Goal: Task Accomplishment & Management: Use online tool/utility

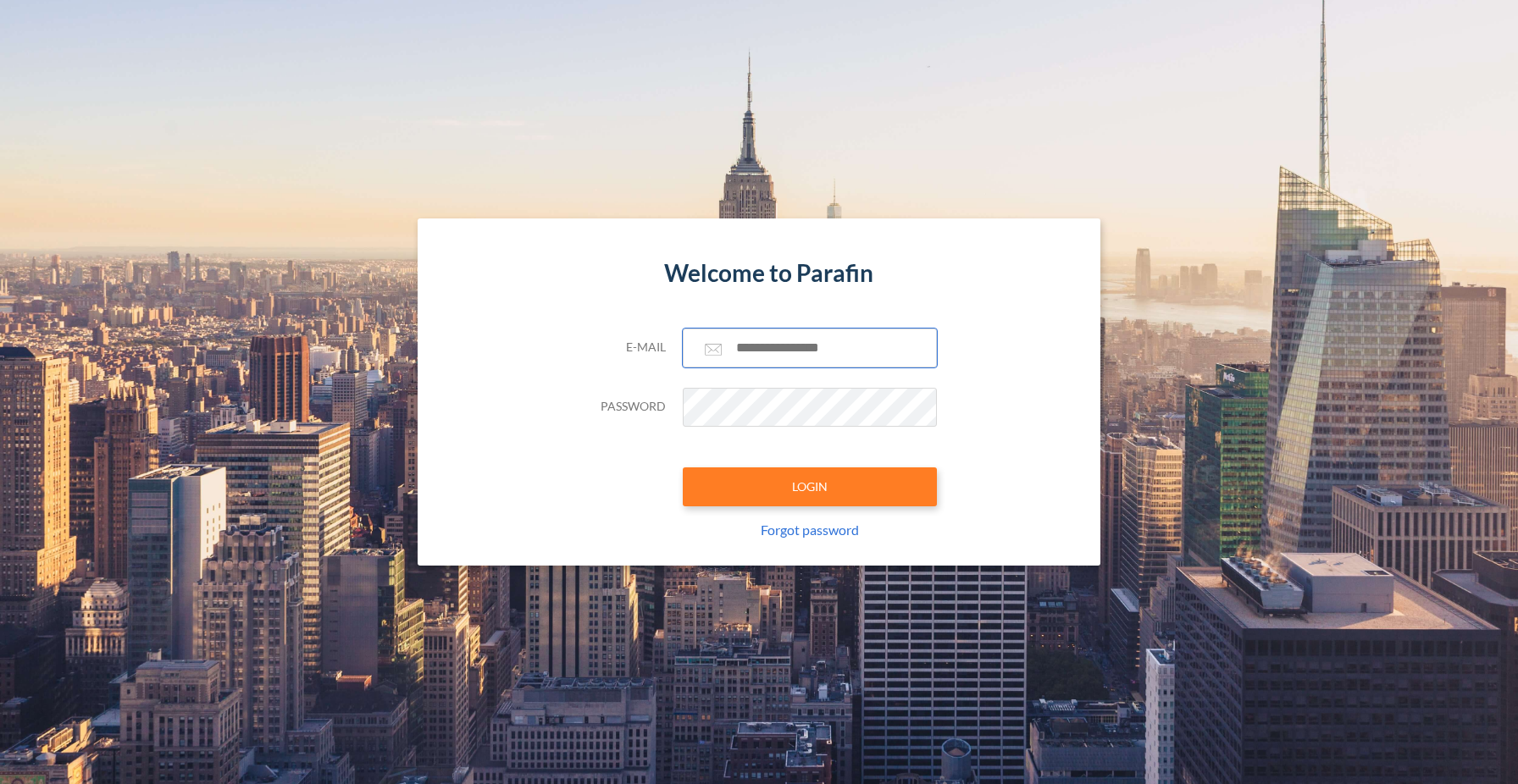
click at [788, 352] on input "text" at bounding box center [809, 348] width 254 height 39
type input "**********"
click at [830, 502] on button "LOGIN" at bounding box center [809, 487] width 254 height 39
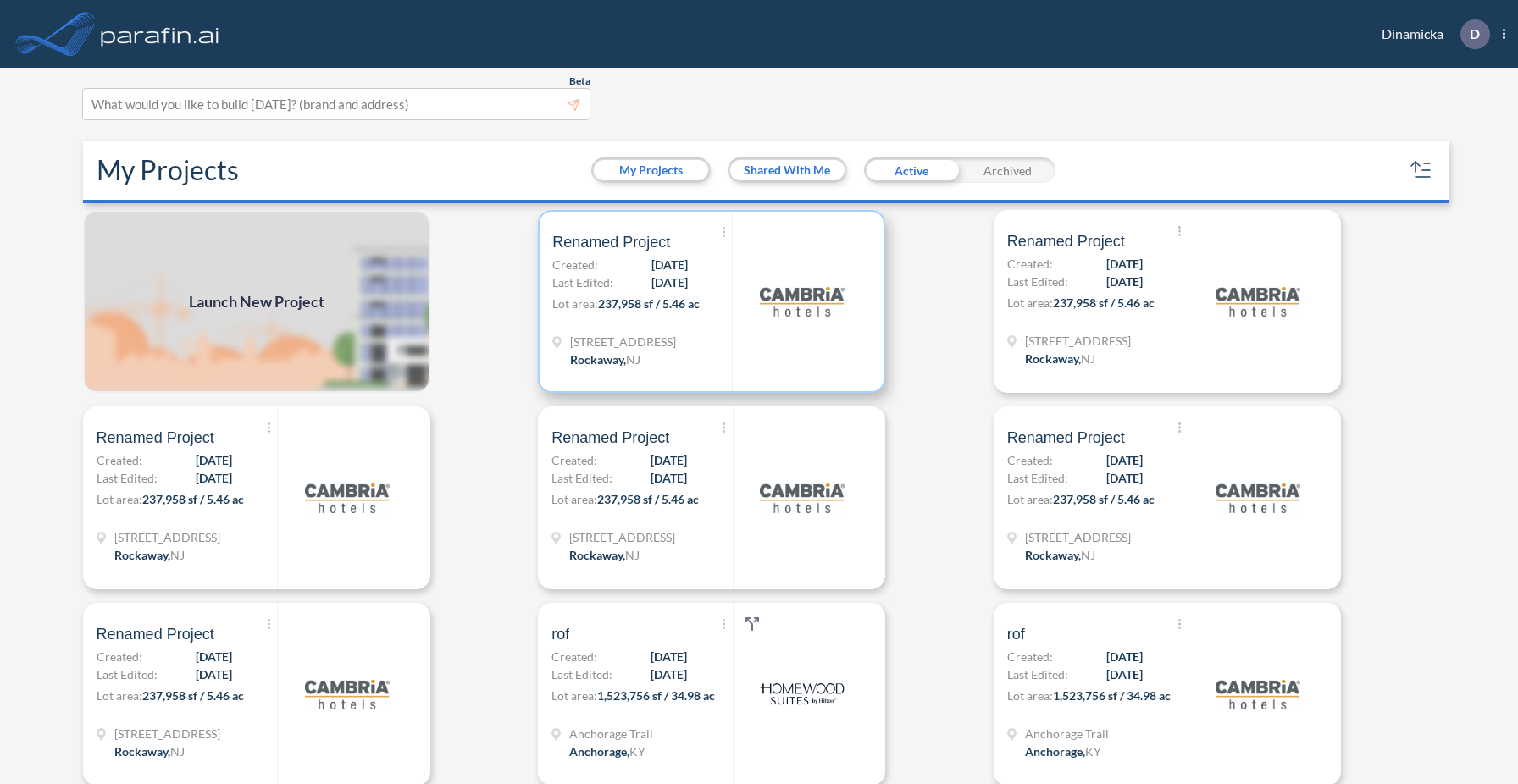
click at [782, 316] on img at bounding box center [801, 301] width 85 height 85
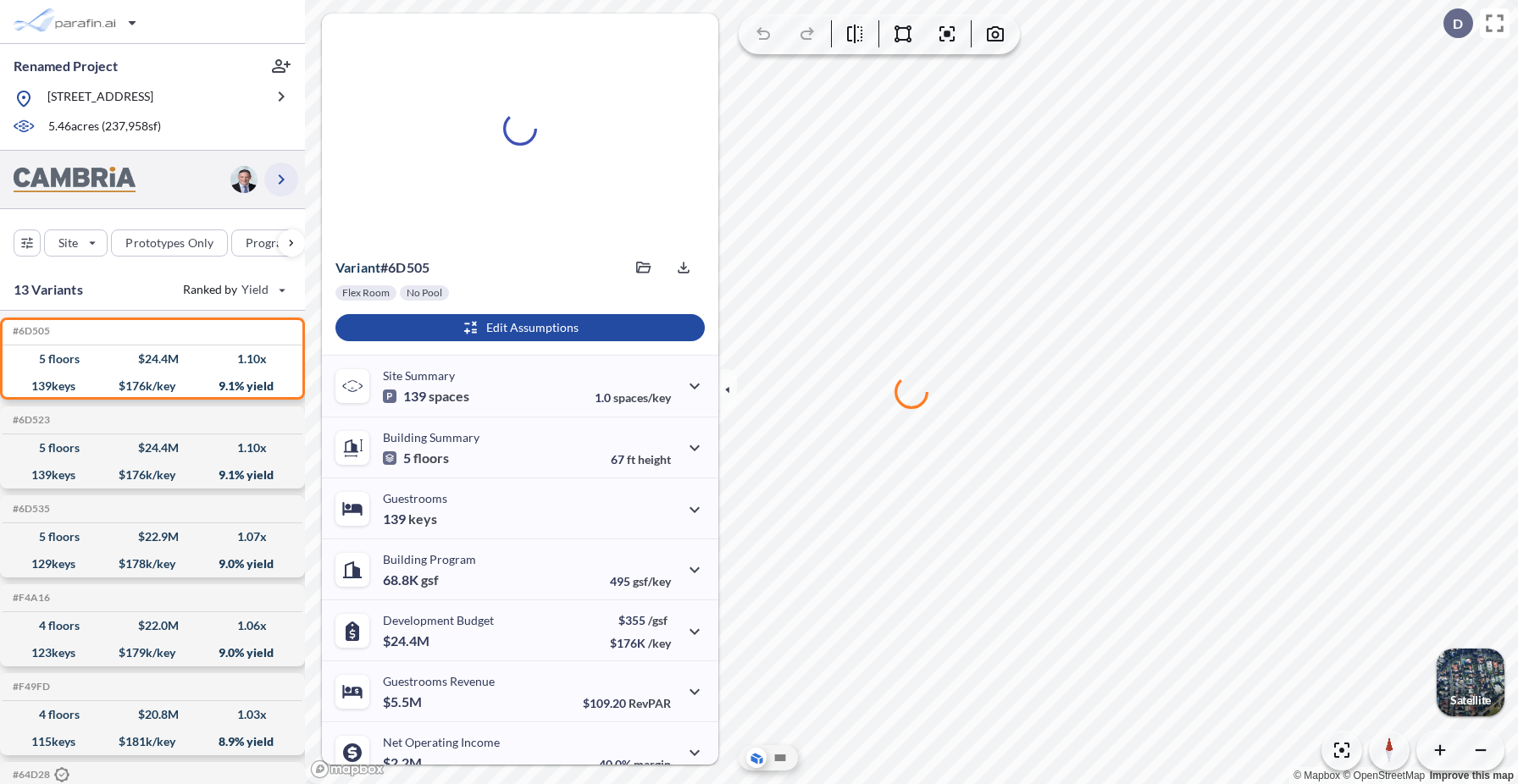
click at [282, 177] on icon "button" at bounding box center [281, 179] width 6 height 10
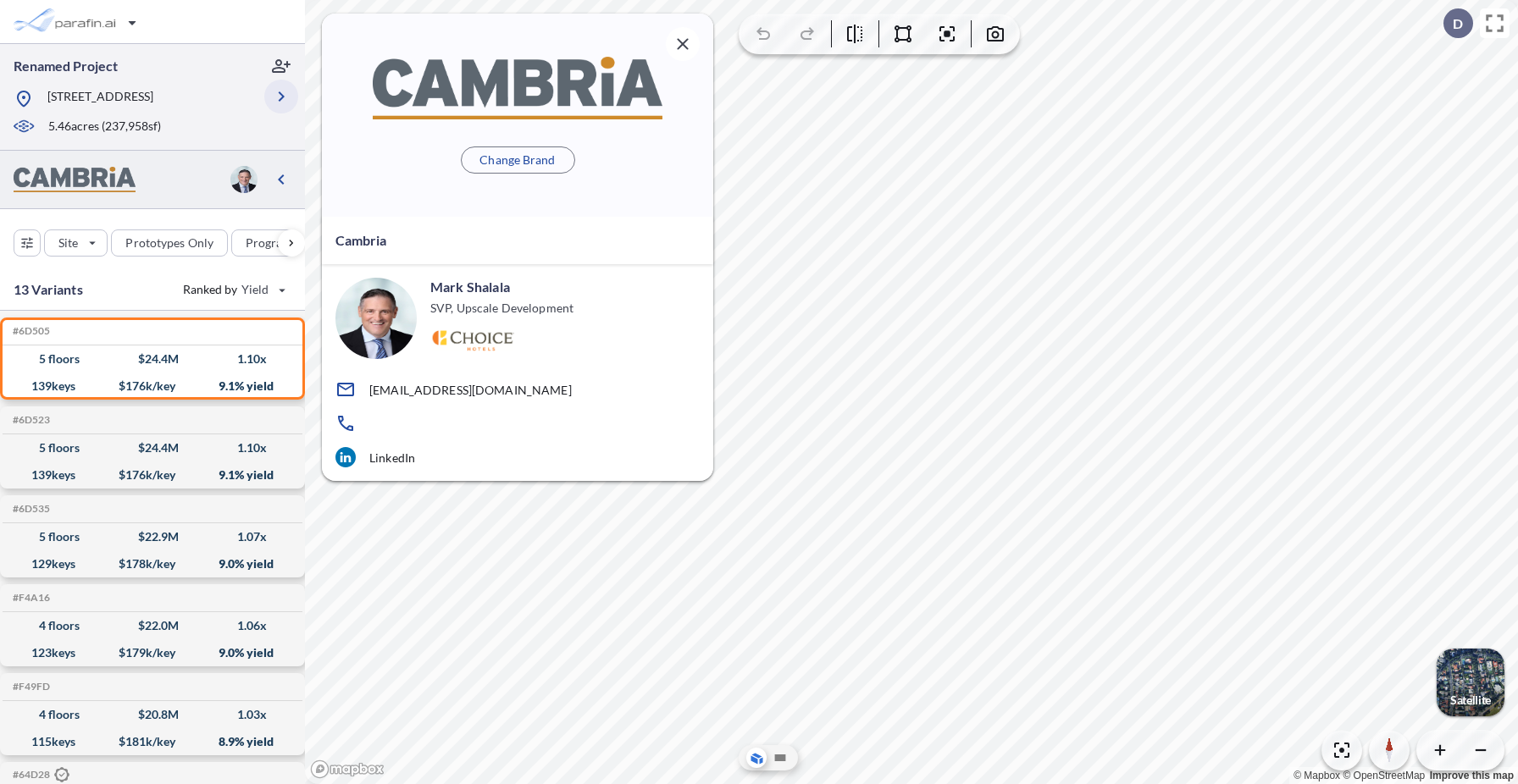
click at [283, 100] on icon "button" at bounding box center [281, 96] width 21 height 21
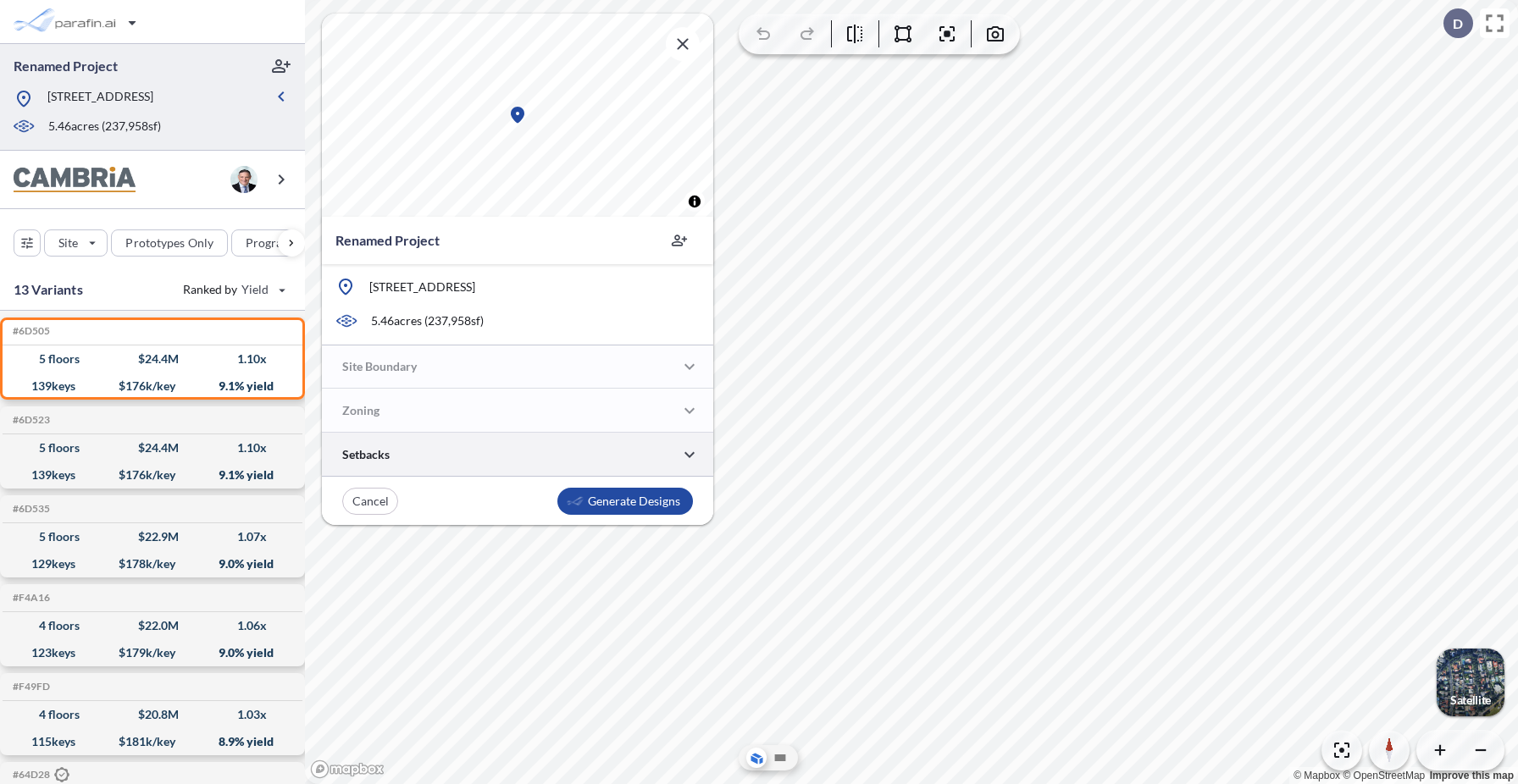
click at [430, 458] on div at bounding box center [518, 454] width 392 height 43
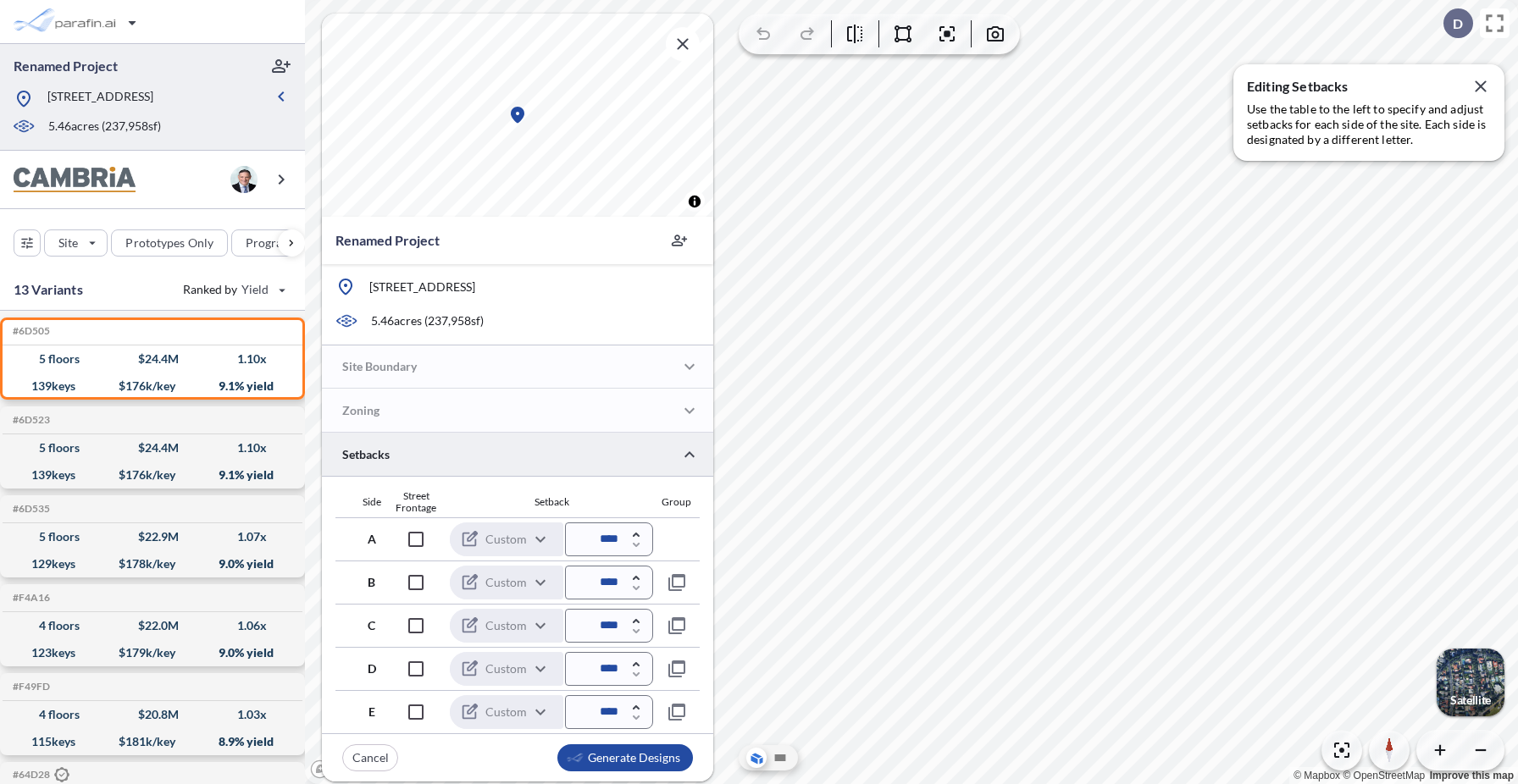
drag, startPoint x: 445, startPoint y: 168, endPoint x: 759, endPoint y: 226, distance: 319.3
click at [763, 226] on img at bounding box center [650, 198] width 689 height 290
click at [21, 783] on button "−" at bounding box center [11, 794] width 21 height 21
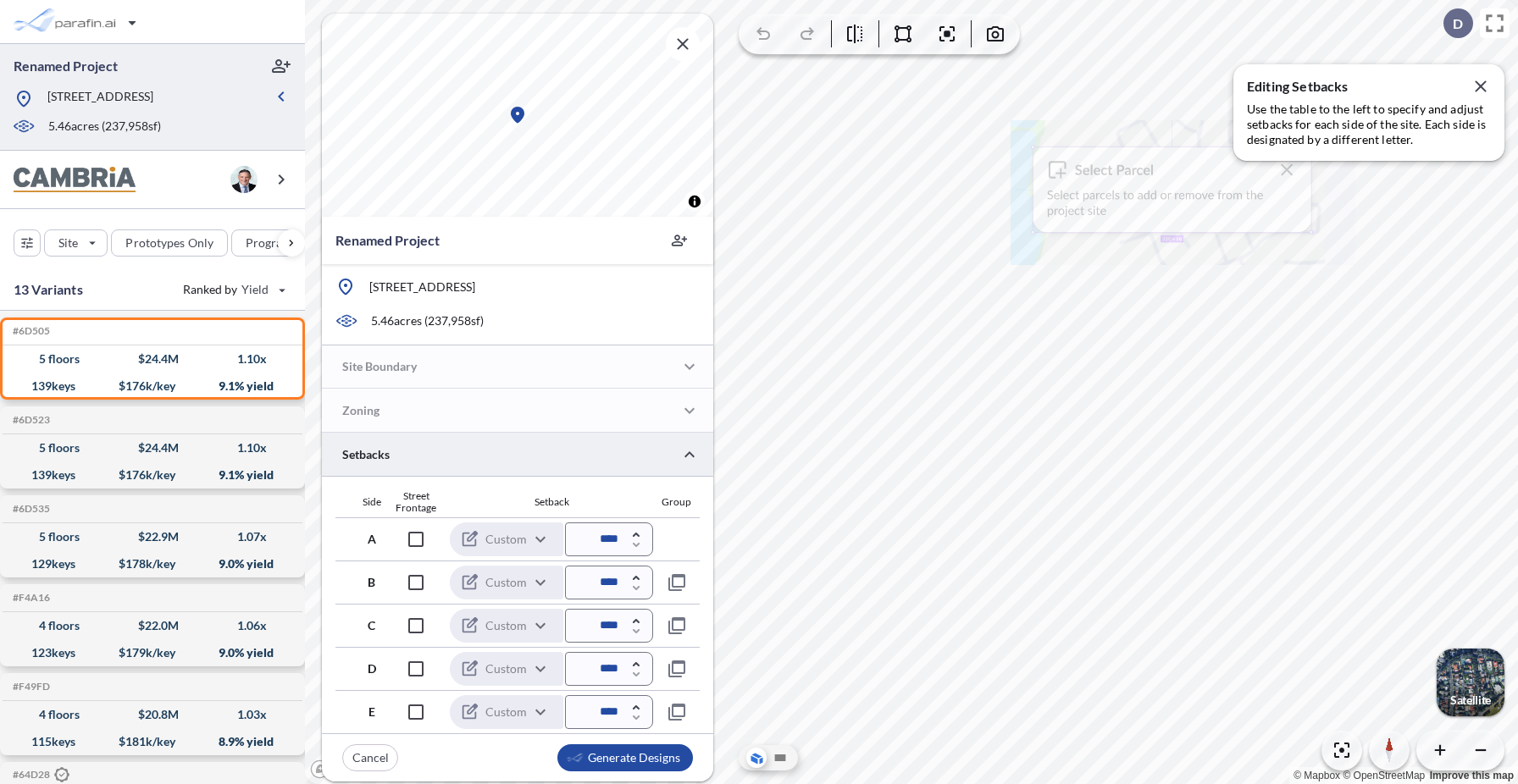
drag, startPoint x: 536, startPoint y: 142, endPoint x: 1248, endPoint y: 209, distance: 715.1
click at [1248, 209] on img at bounding box center [1182, 193] width 344 height 144
click at [21, 783] on button "+" at bounding box center [11, 794] width 21 height 21
drag, startPoint x: 1239, startPoint y: 173, endPoint x: 1246, endPoint y: 135, distance: 38.6
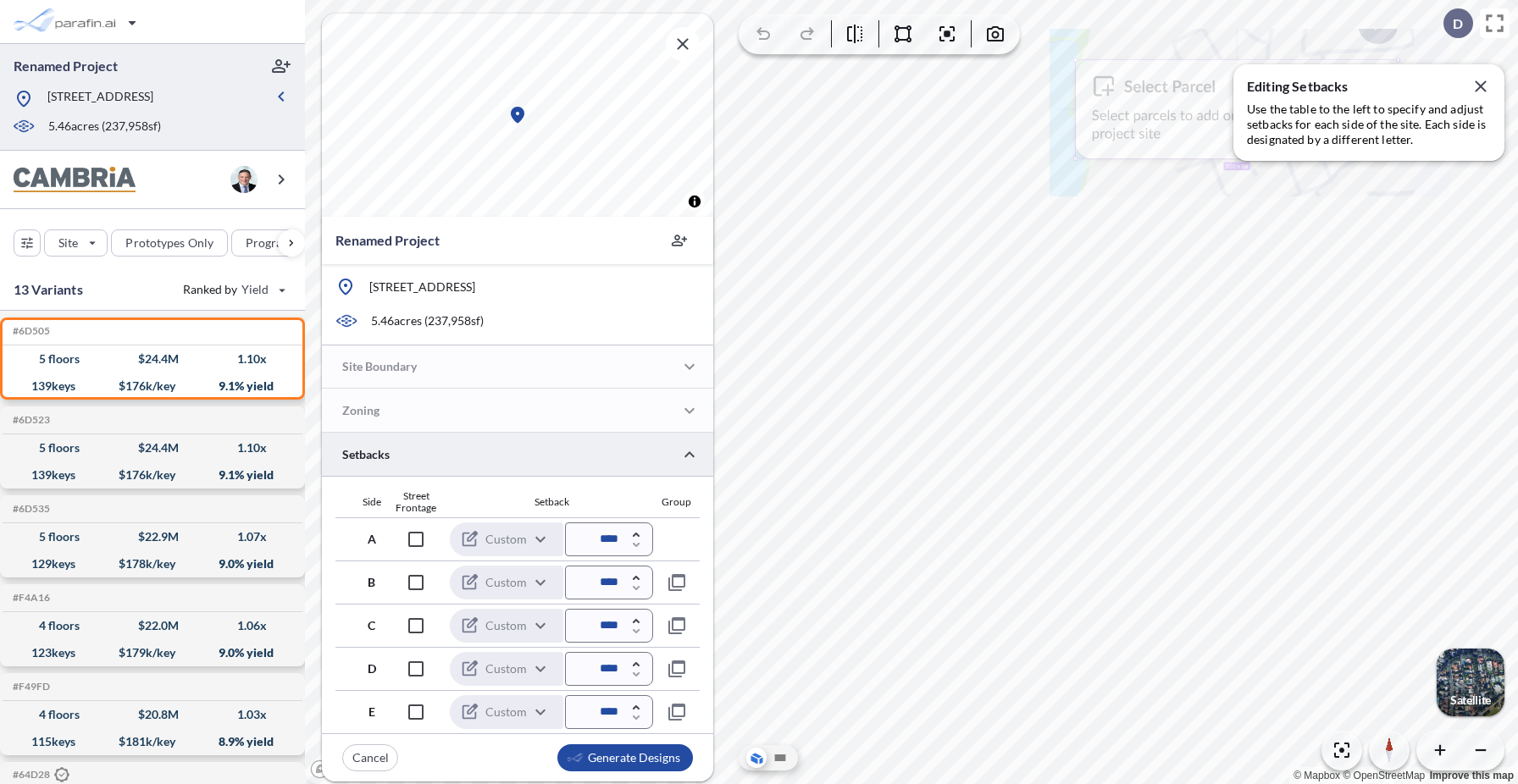
click at [1246, 135] on img at bounding box center [1249, 112] width 400 height 168
type input "****"
click at [1204, 120] on img at bounding box center [1243, 116] width 386 height 162
click at [21, 783] on button "−" at bounding box center [11, 794] width 21 height 21
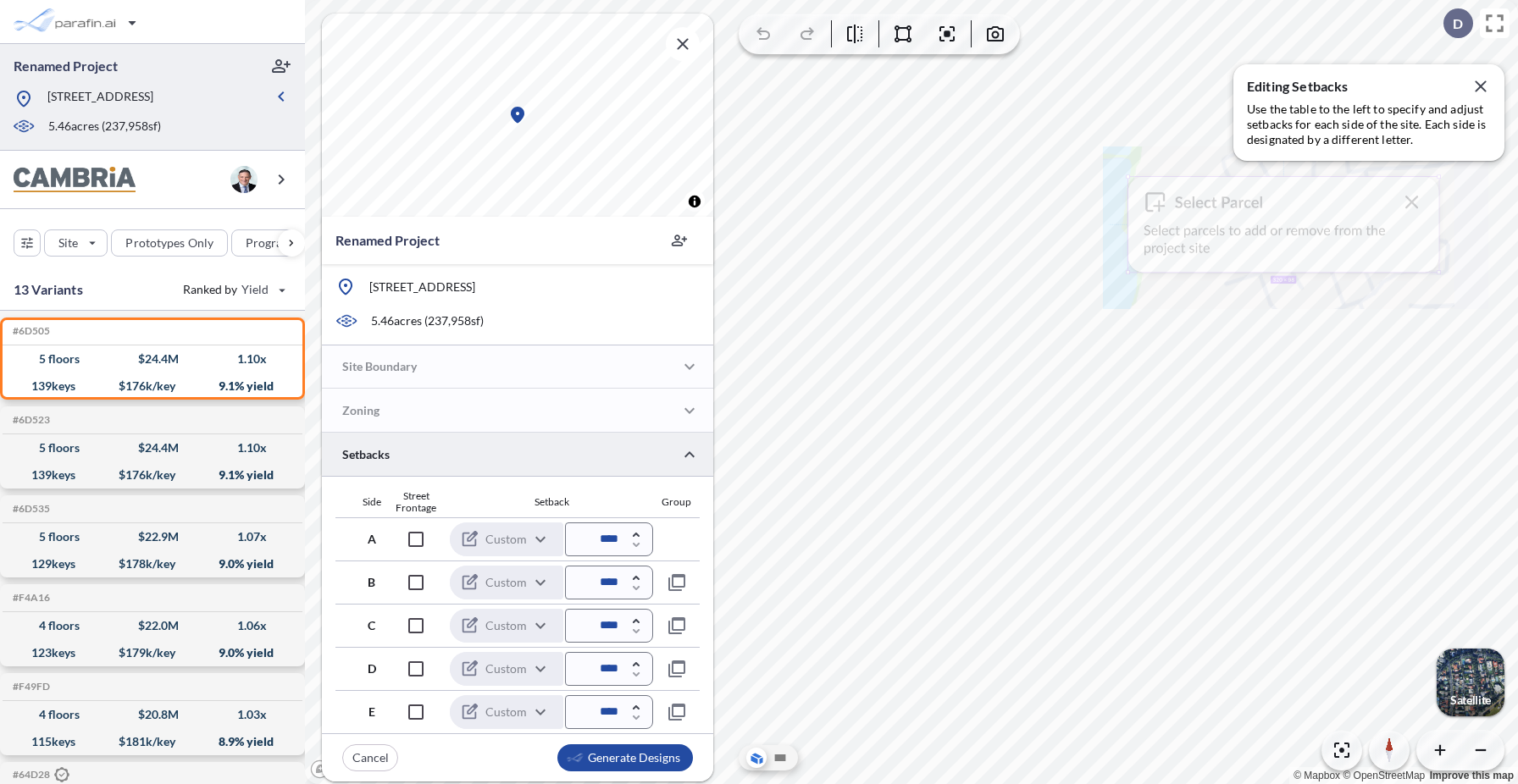
drag, startPoint x: 1276, startPoint y: 109, endPoint x: 1115, endPoint y: 205, distance: 187.4
click at [1115, 205] on img at bounding box center [1296, 227] width 386 height 162
click at [1482, 88] on icon "button" at bounding box center [1481, 86] width 11 height 11
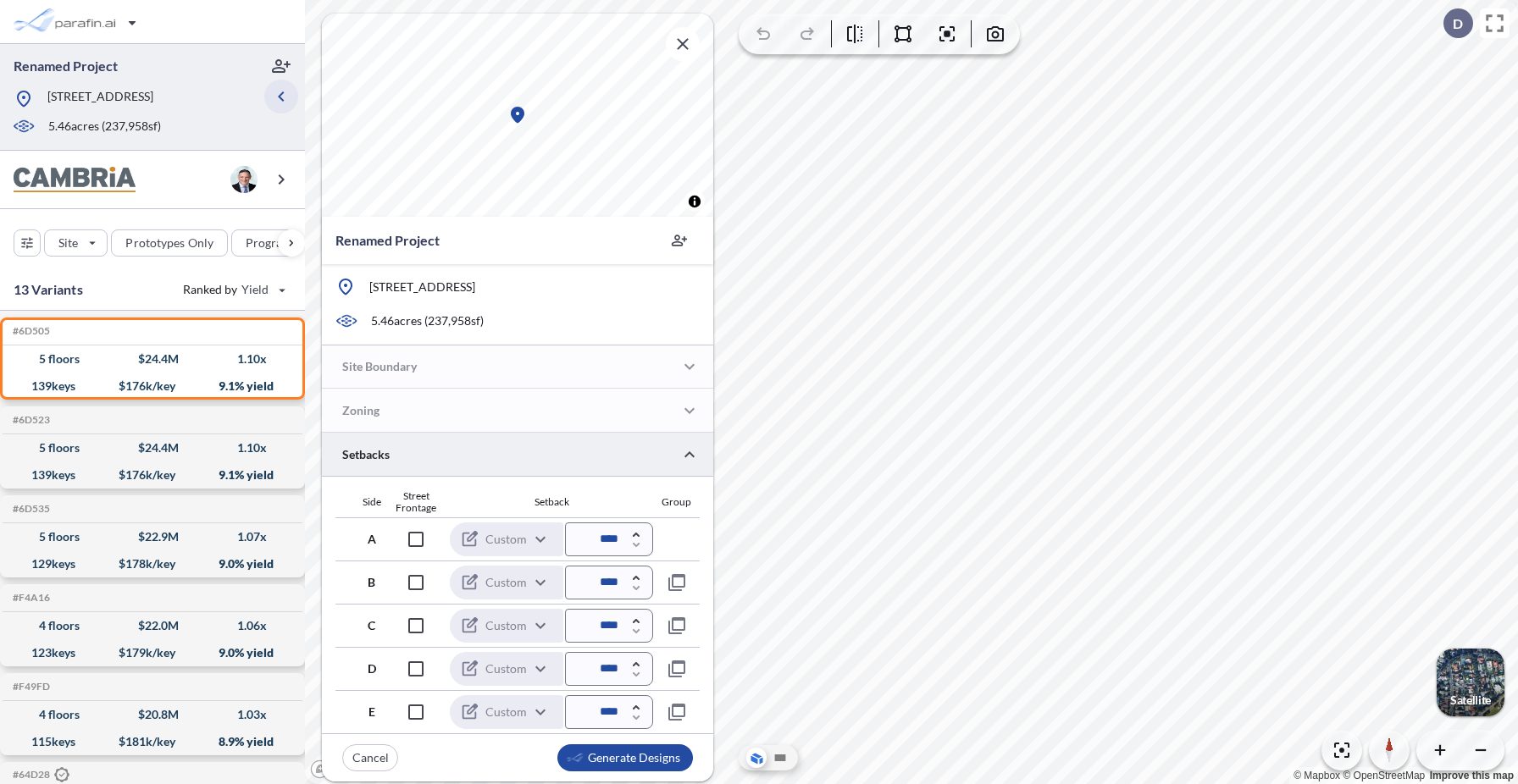
click at [283, 93] on icon "button" at bounding box center [280, 96] width 6 height 10
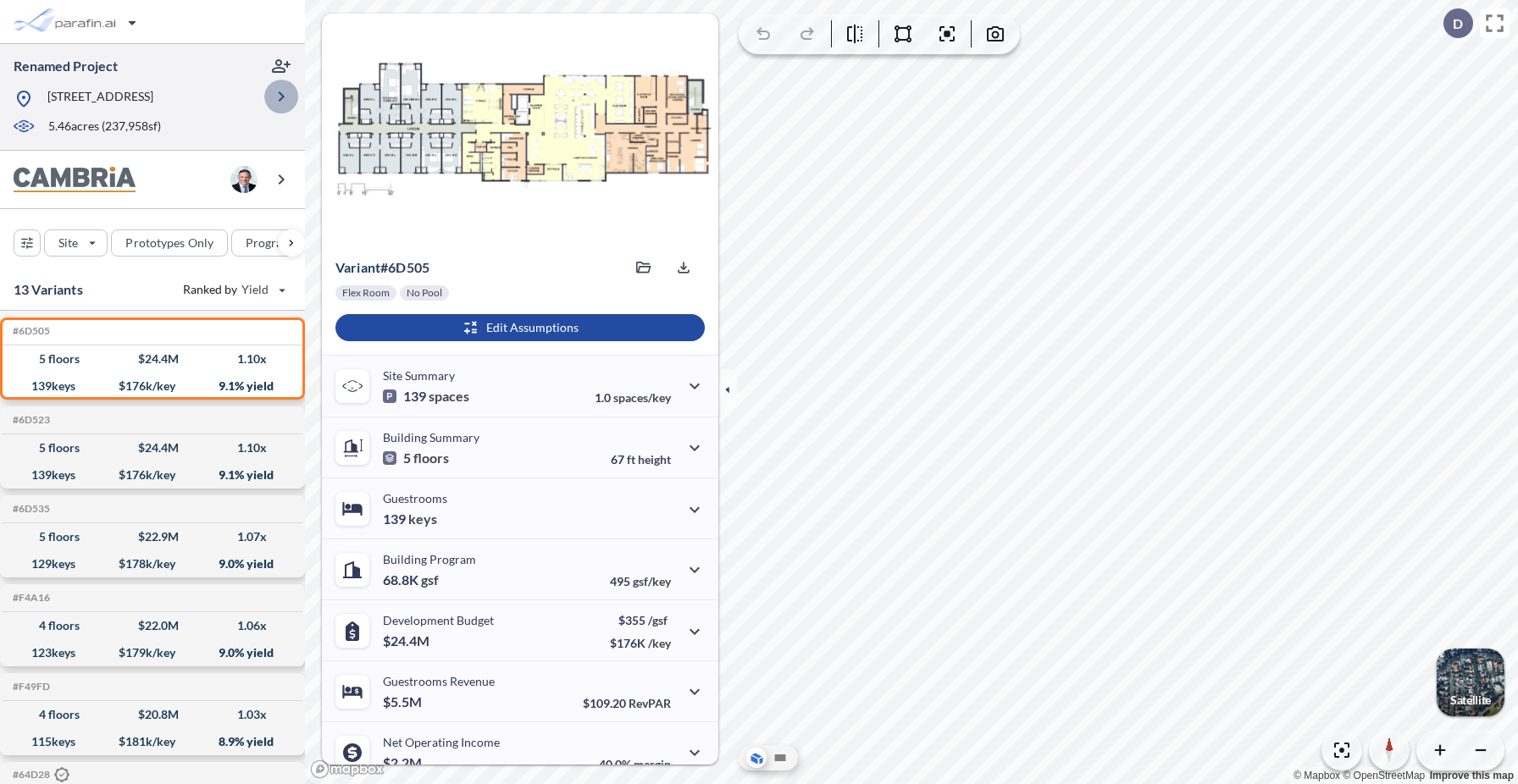
click at [283, 93] on icon "button" at bounding box center [281, 96] width 21 height 21
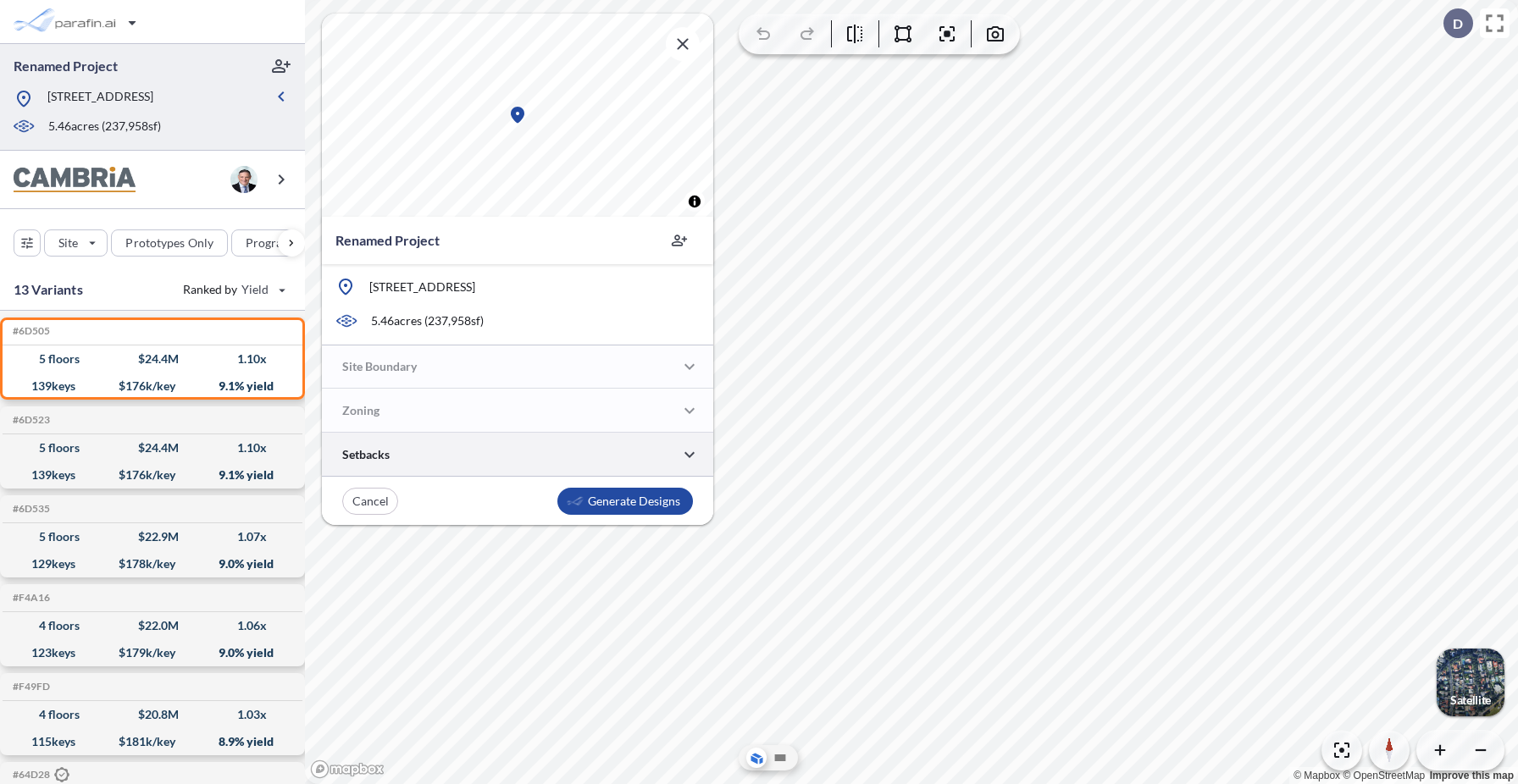
click at [455, 456] on div at bounding box center [518, 454] width 392 height 43
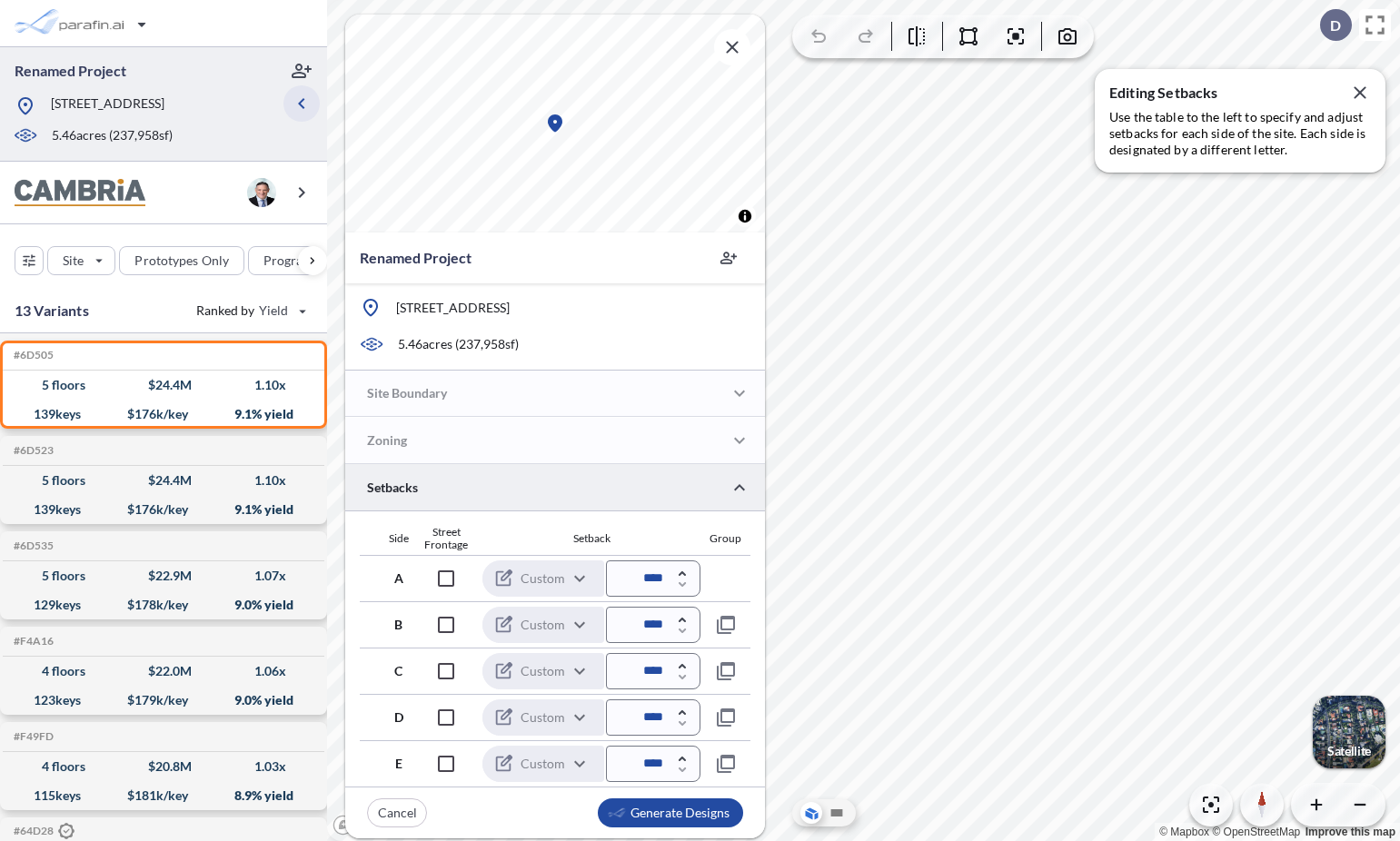
click at [300, 108] on icon "button" at bounding box center [301, 103] width 22 height 22
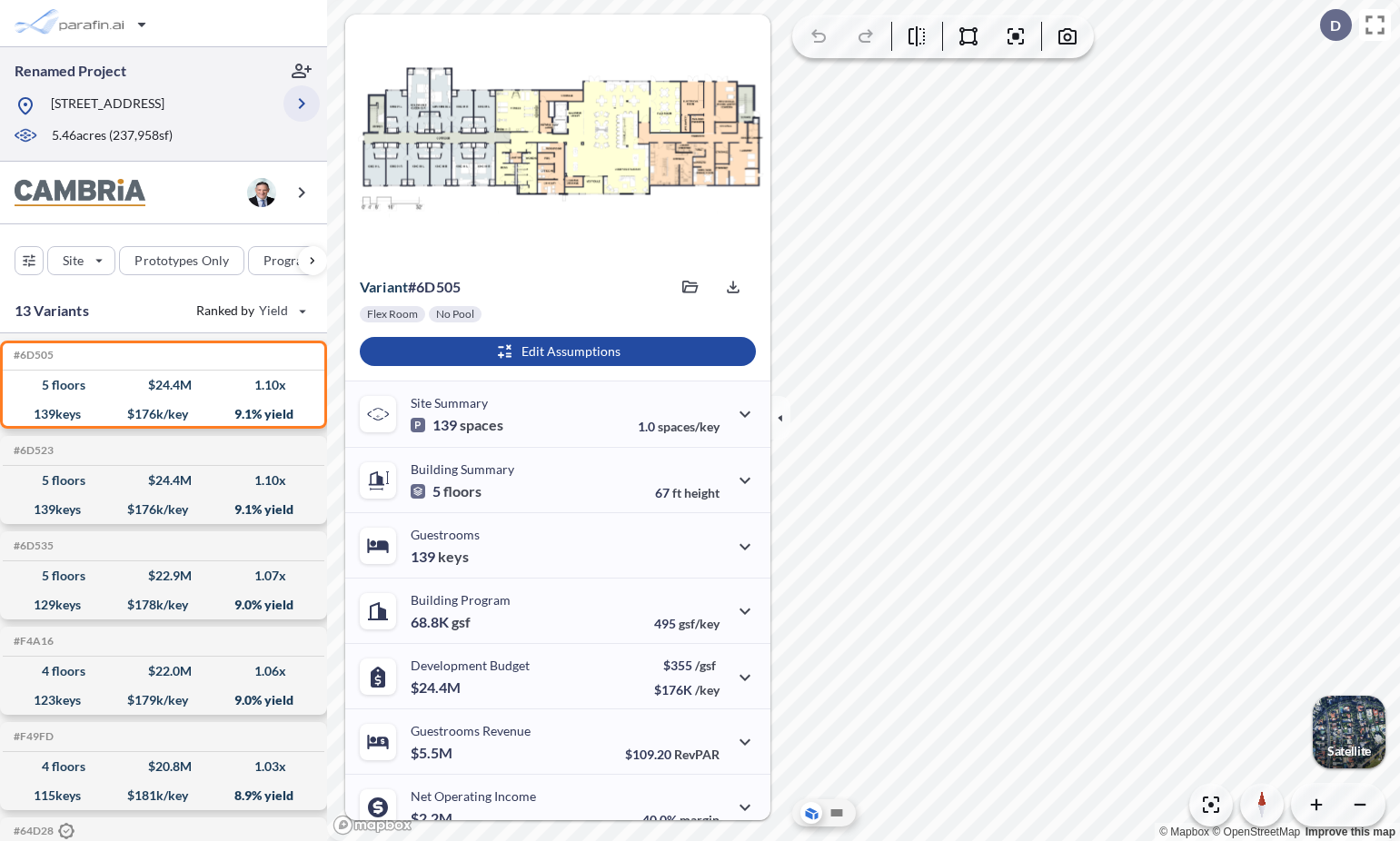
click at [300, 108] on icon "button" at bounding box center [301, 103] width 22 height 22
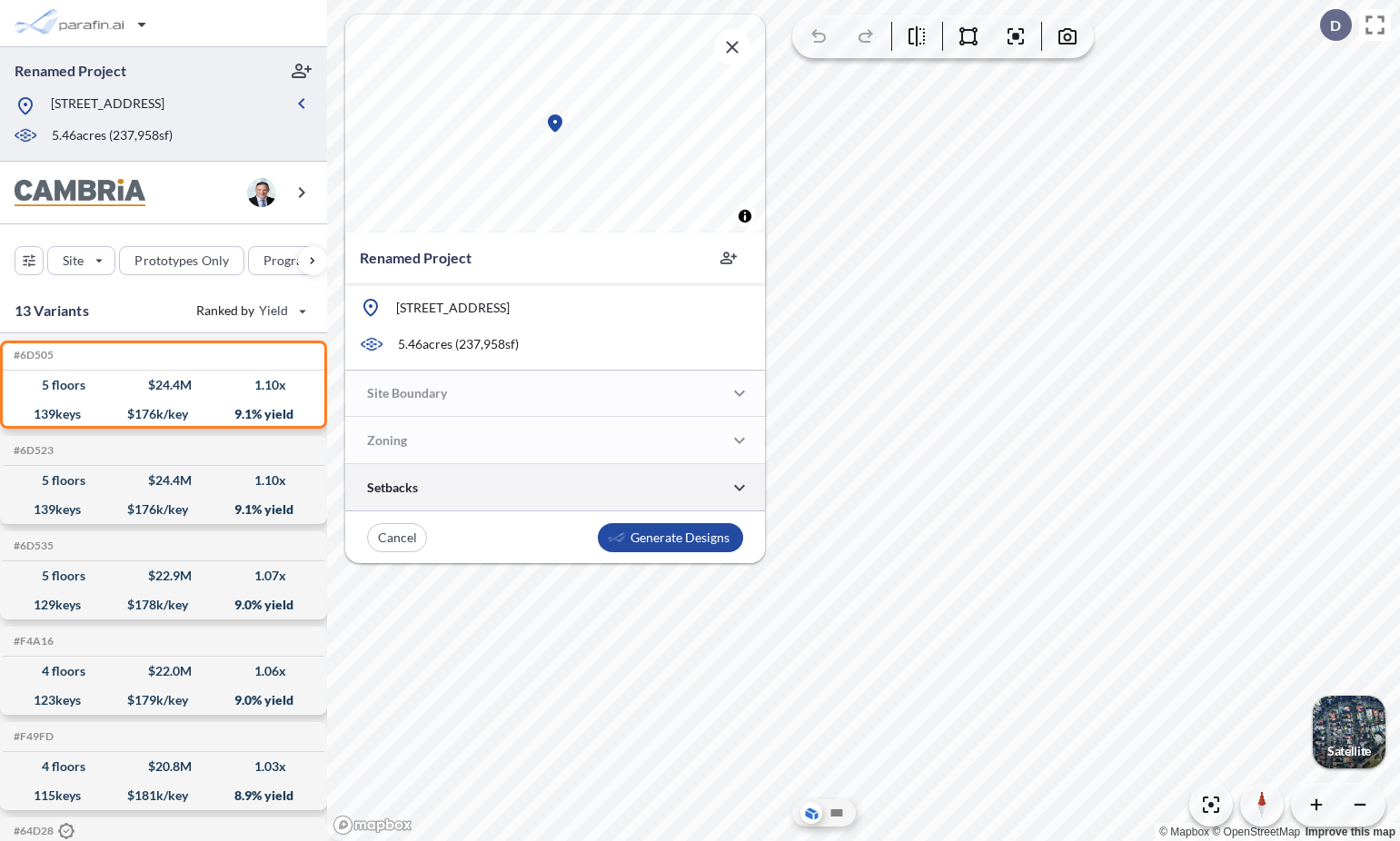
click at [420, 495] on div at bounding box center [555, 487] width 420 height 46
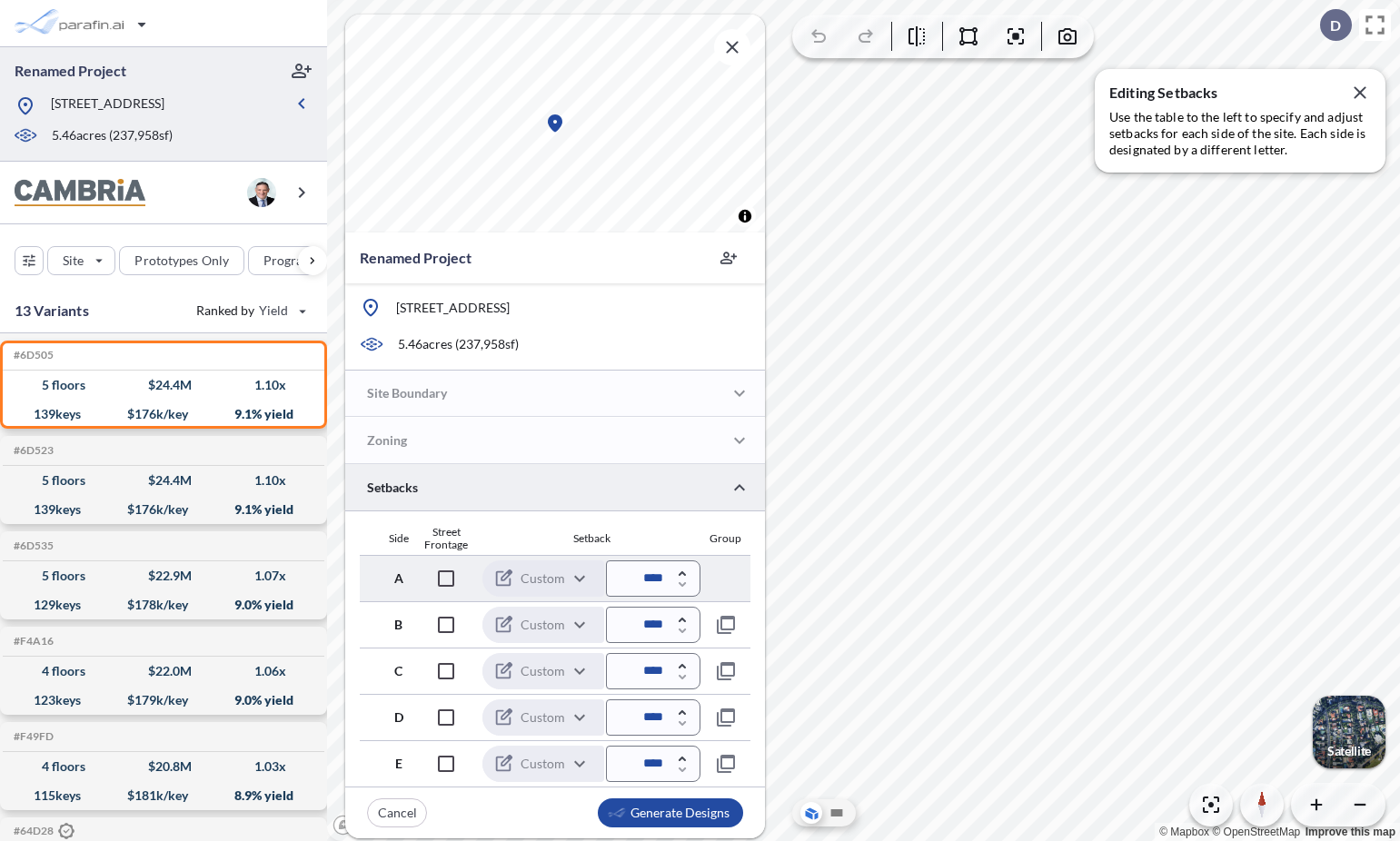
click at [646, 581] on input "****" at bounding box center [653, 579] width 95 height 36
type input "******"
click at [672, 533] on div "Setback" at bounding box center [591, 538] width 218 height 12
click at [638, 818] on div "button" at bounding box center [671, 812] width 145 height 29
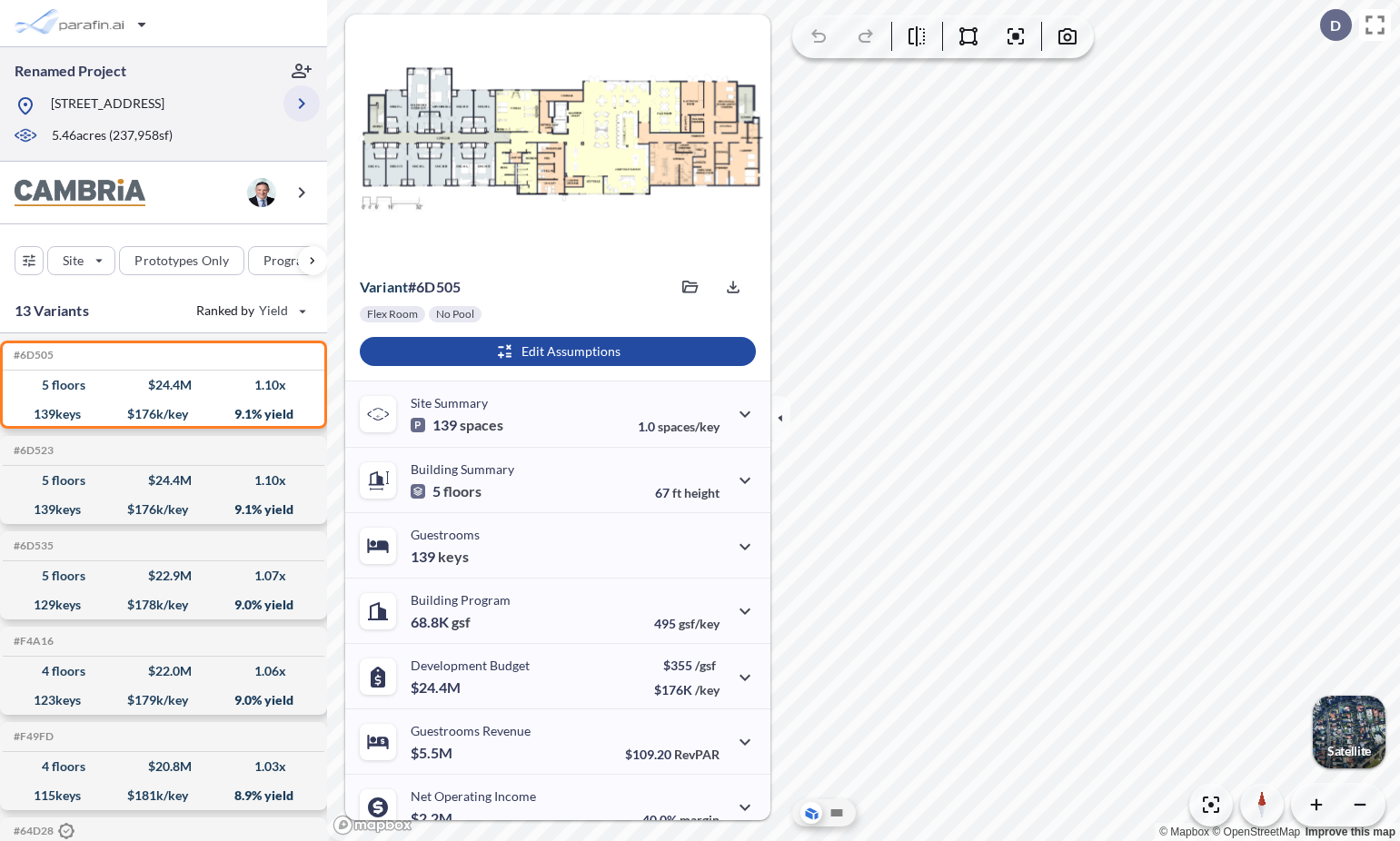
click at [300, 102] on icon "button" at bounding box center [301, 103] width 22 height 22
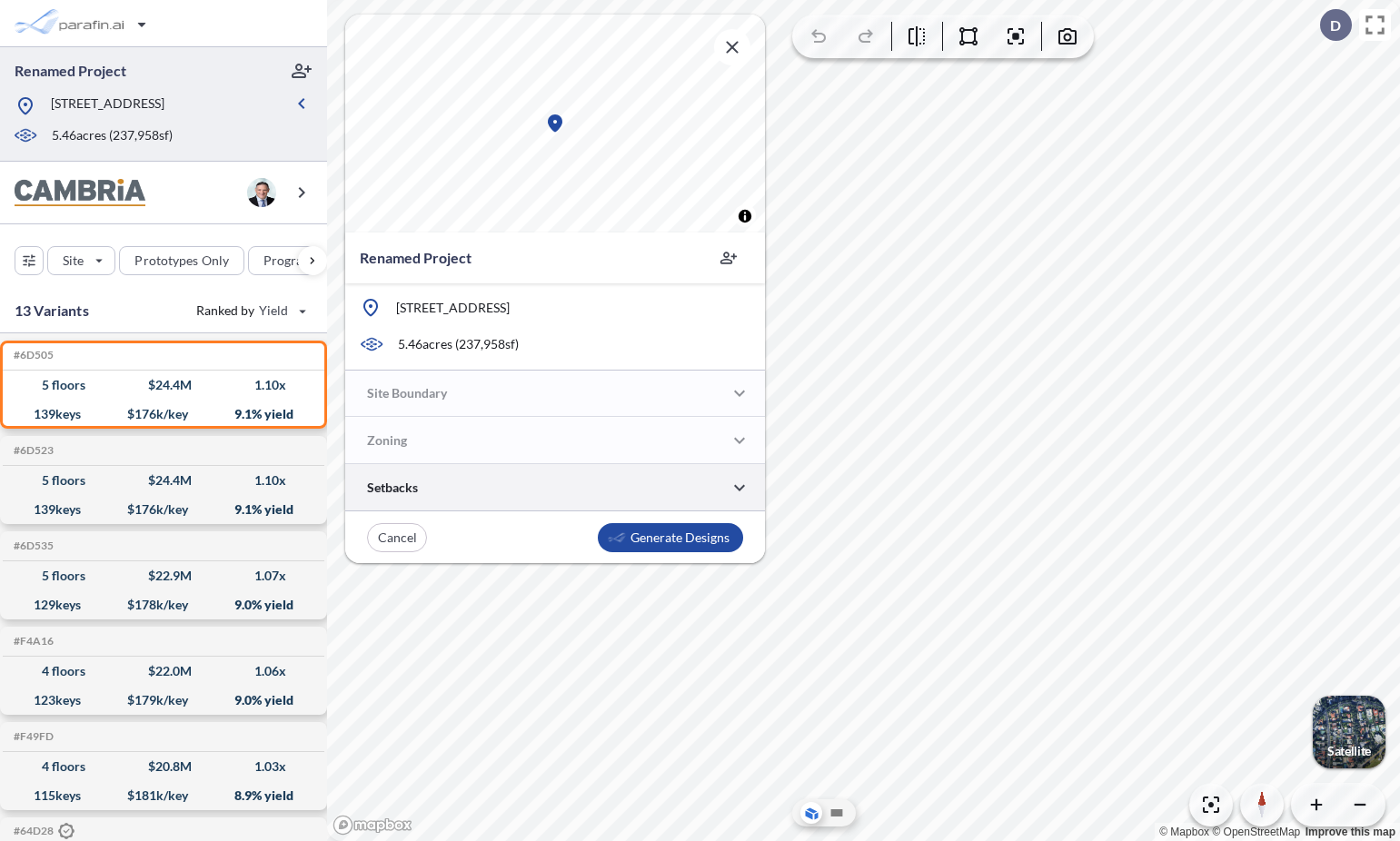
click at [593, 470] on div at bounding box center [555, 487] width 420 height 46
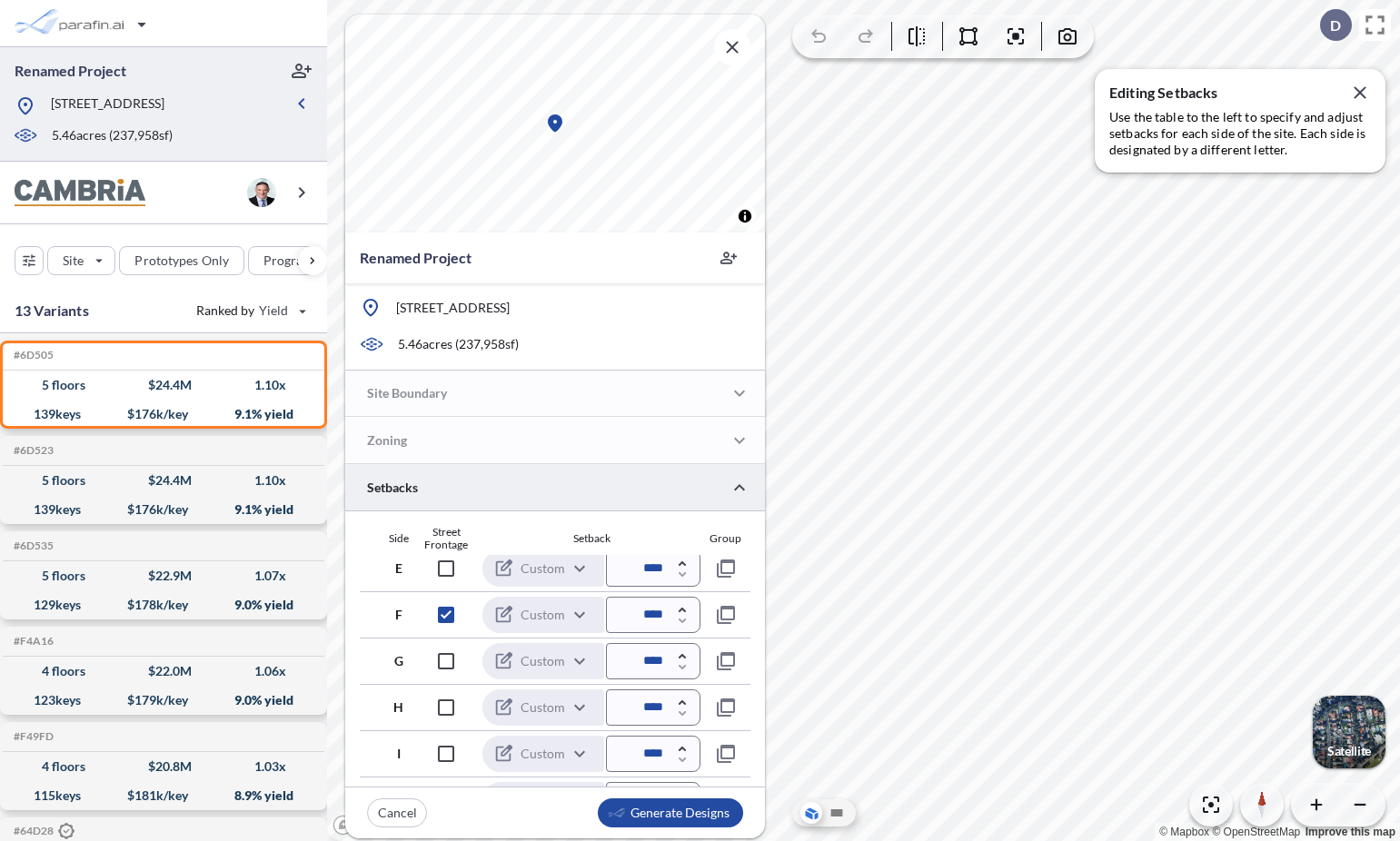
scroll to position [199, 0]
click at [307, 254] on div "button" at bounding box center [312, 260] width 29 height 29
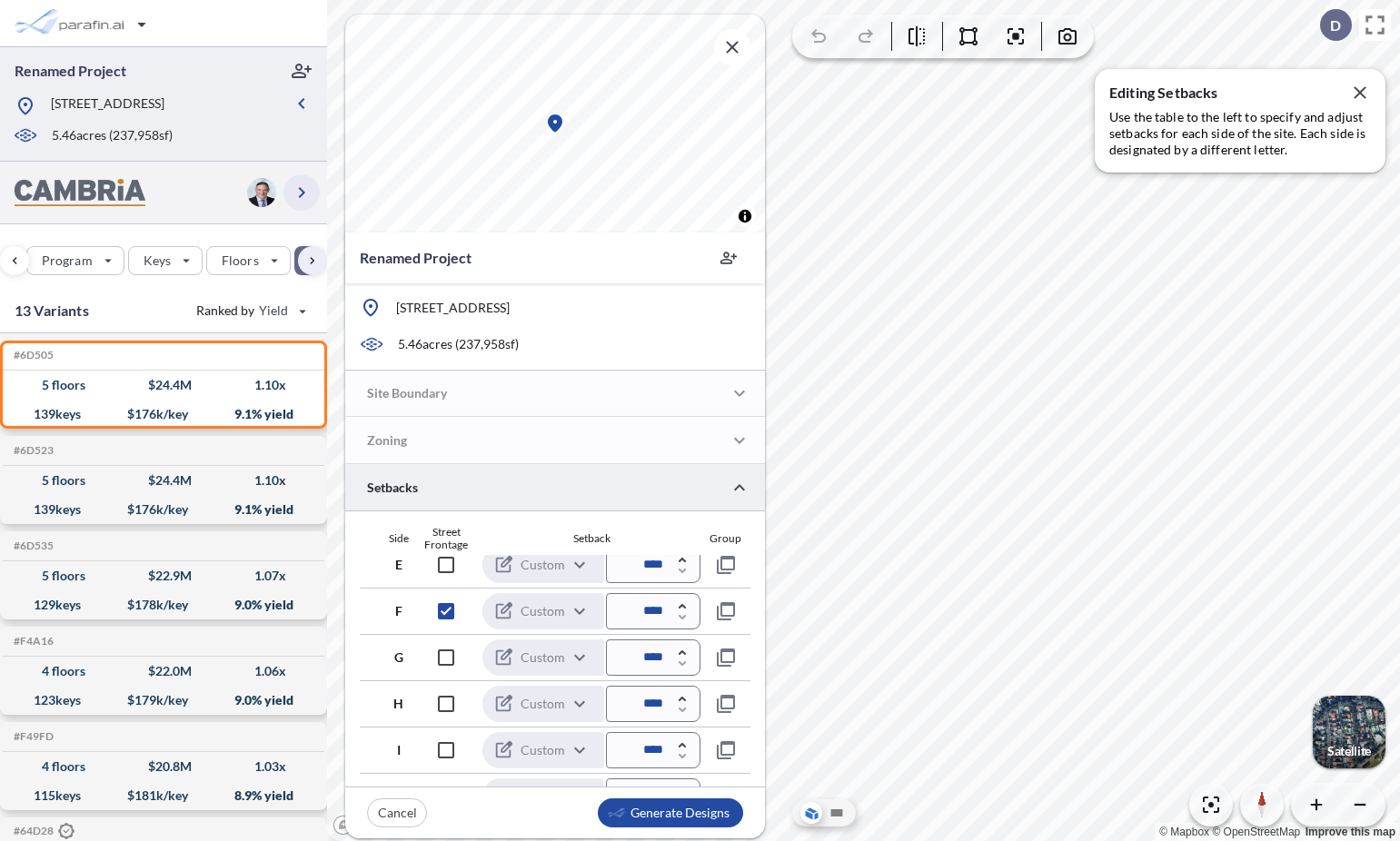
click at [300, 183] on icon "button" at bounding box center [301, 192] width 22 height 22
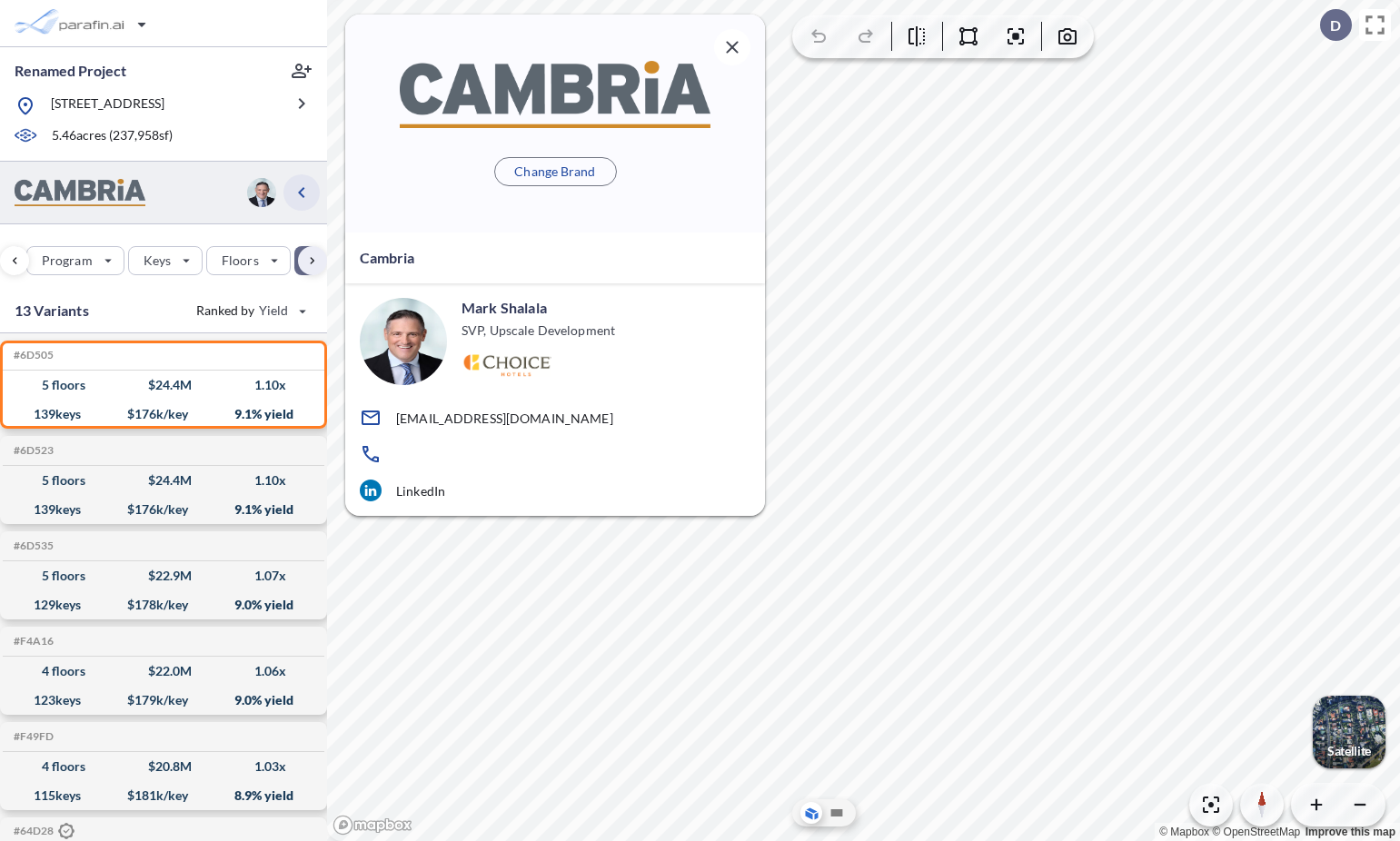
click at [304, 194] on icon "button" at bounding box center [301, 192] width 22 height 22
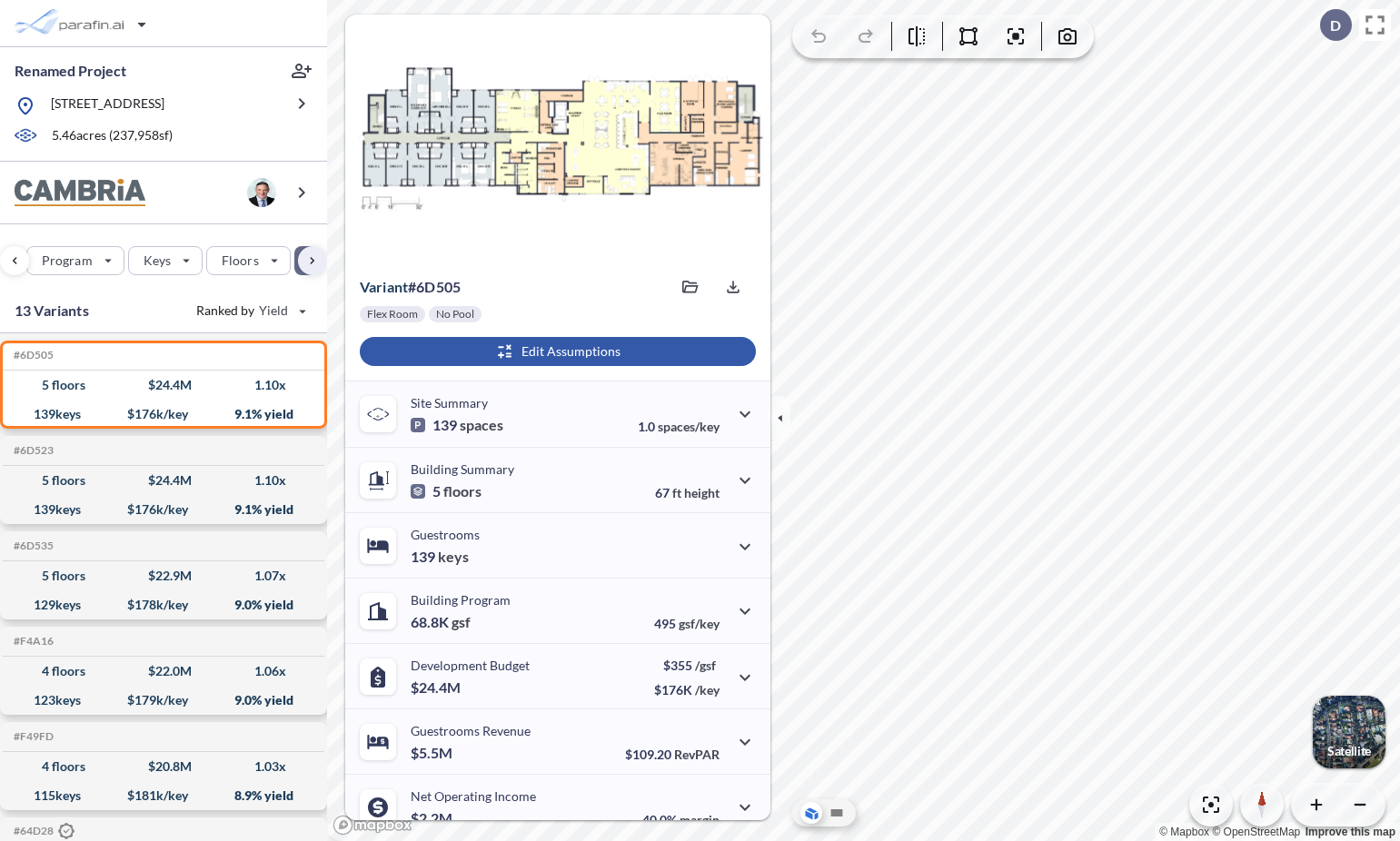
click at [514, 358] on div "button" at bounding box center [558, 351] width 396 height 29
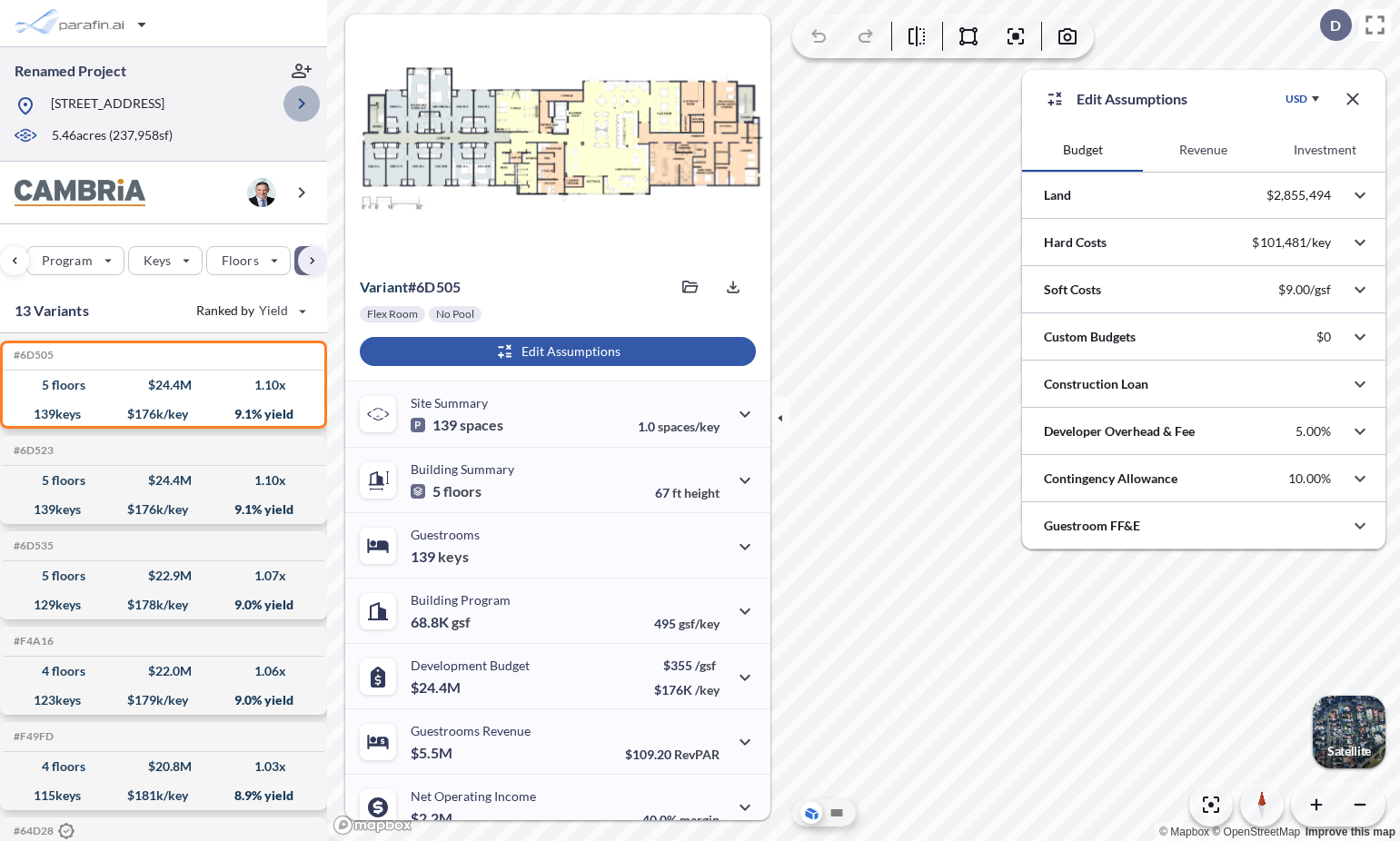
click at [300, 95] on icon "button" at bounding box center [301, 103] width 22 height 22
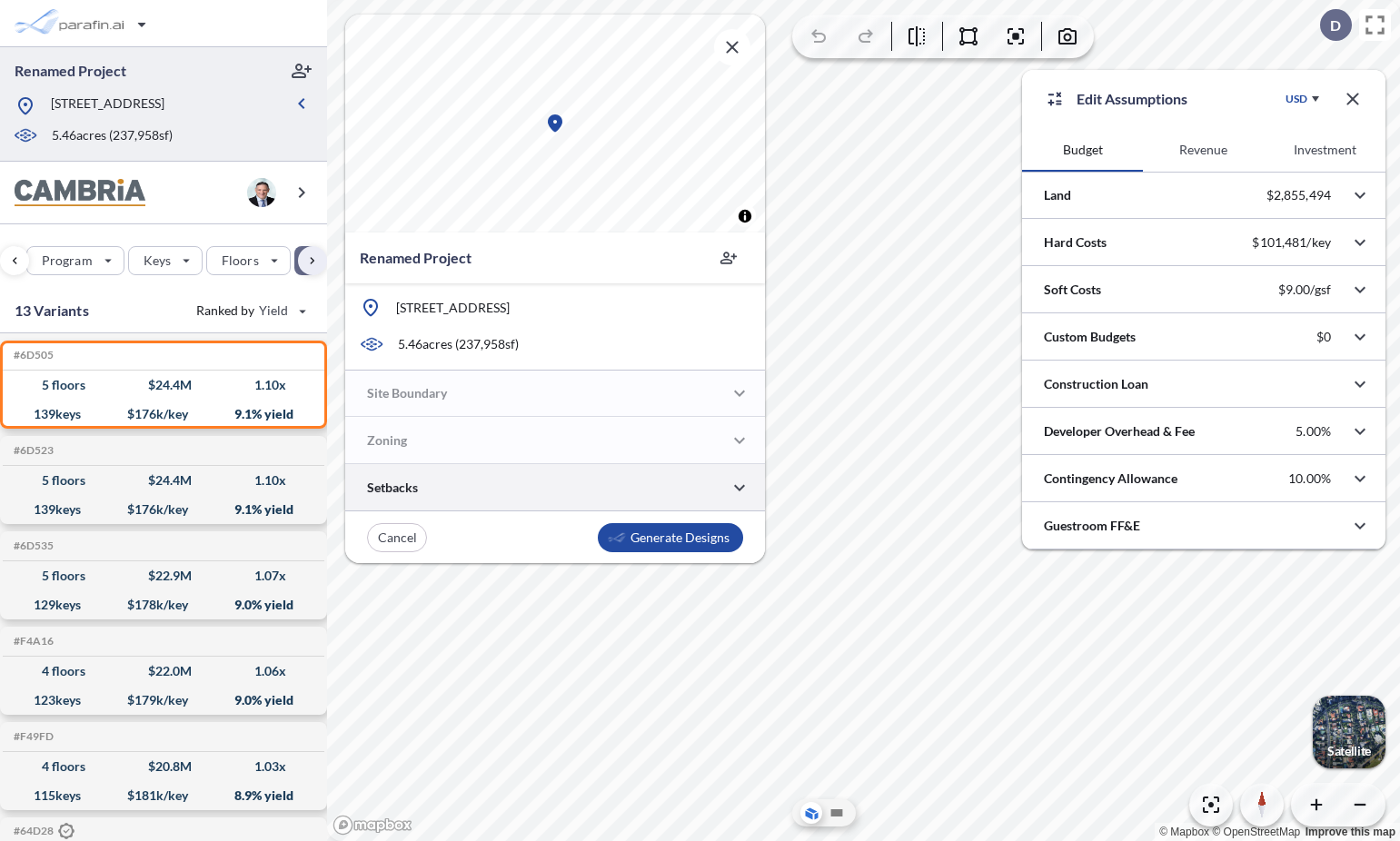
click at [489, 486] on div at bounding box center [555, 487] width 420 height 46
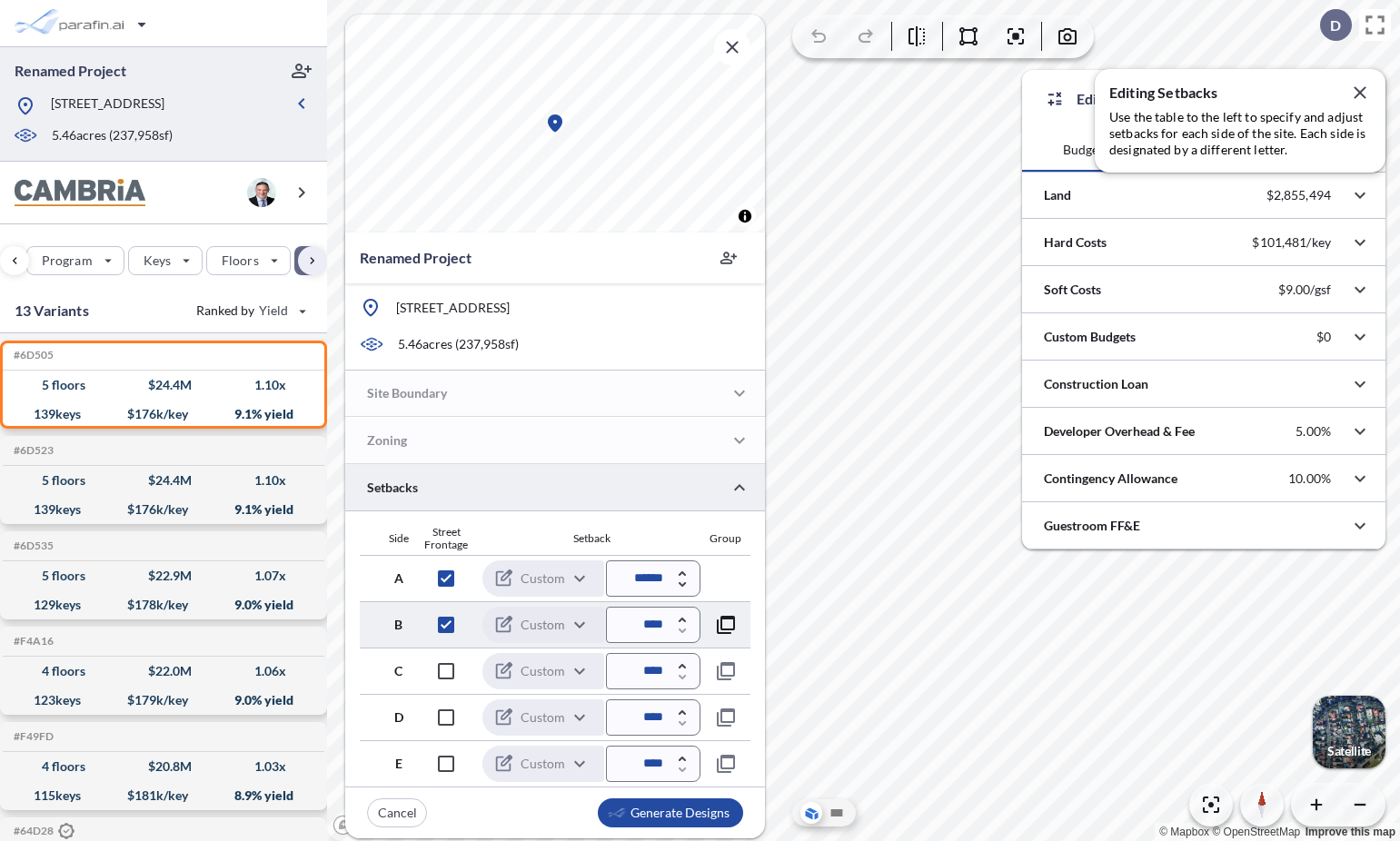
click at [723, 628] on icon "button" at bounding box center [725, 625] width 22 height 22
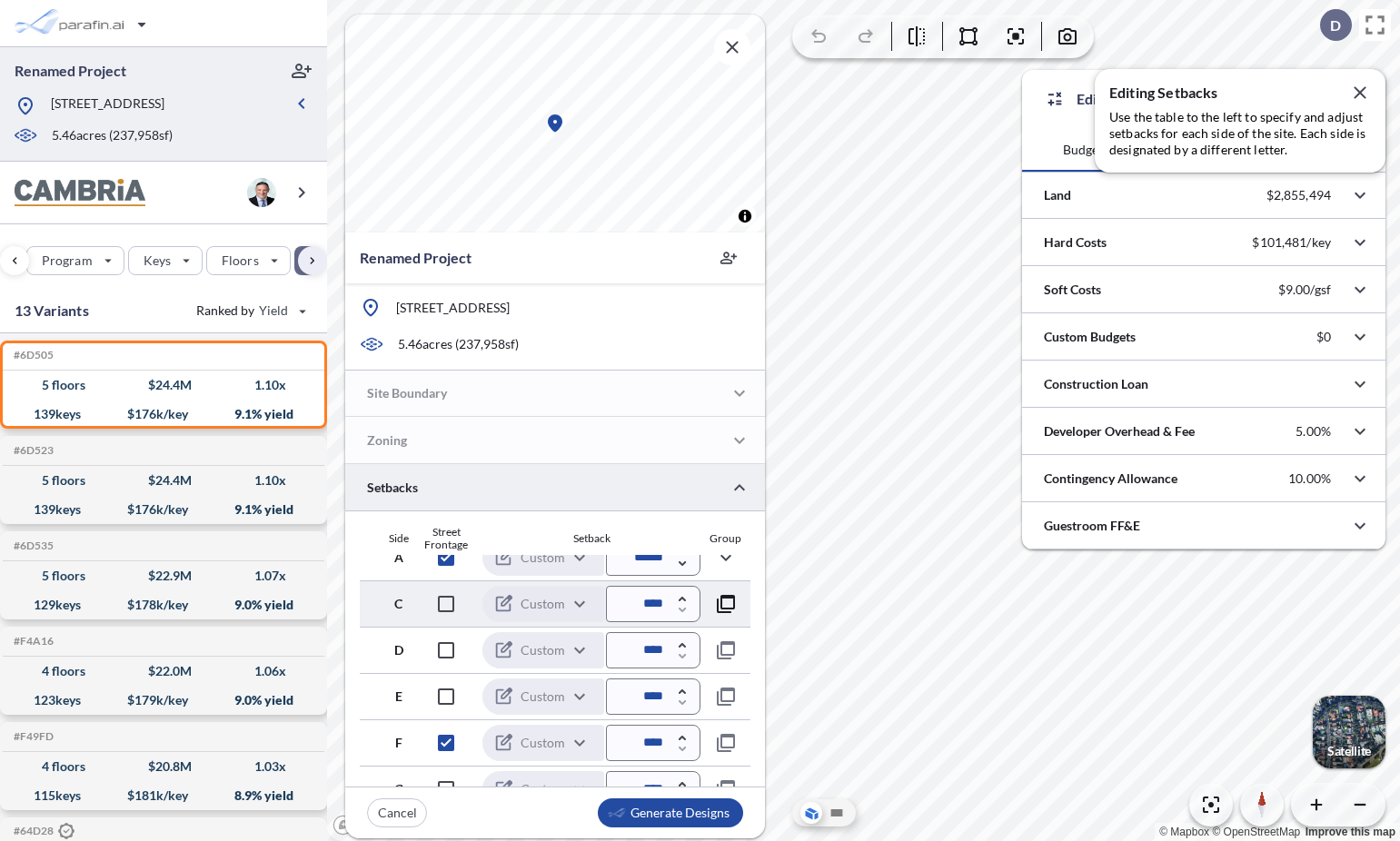
scroll to position [0, 0]
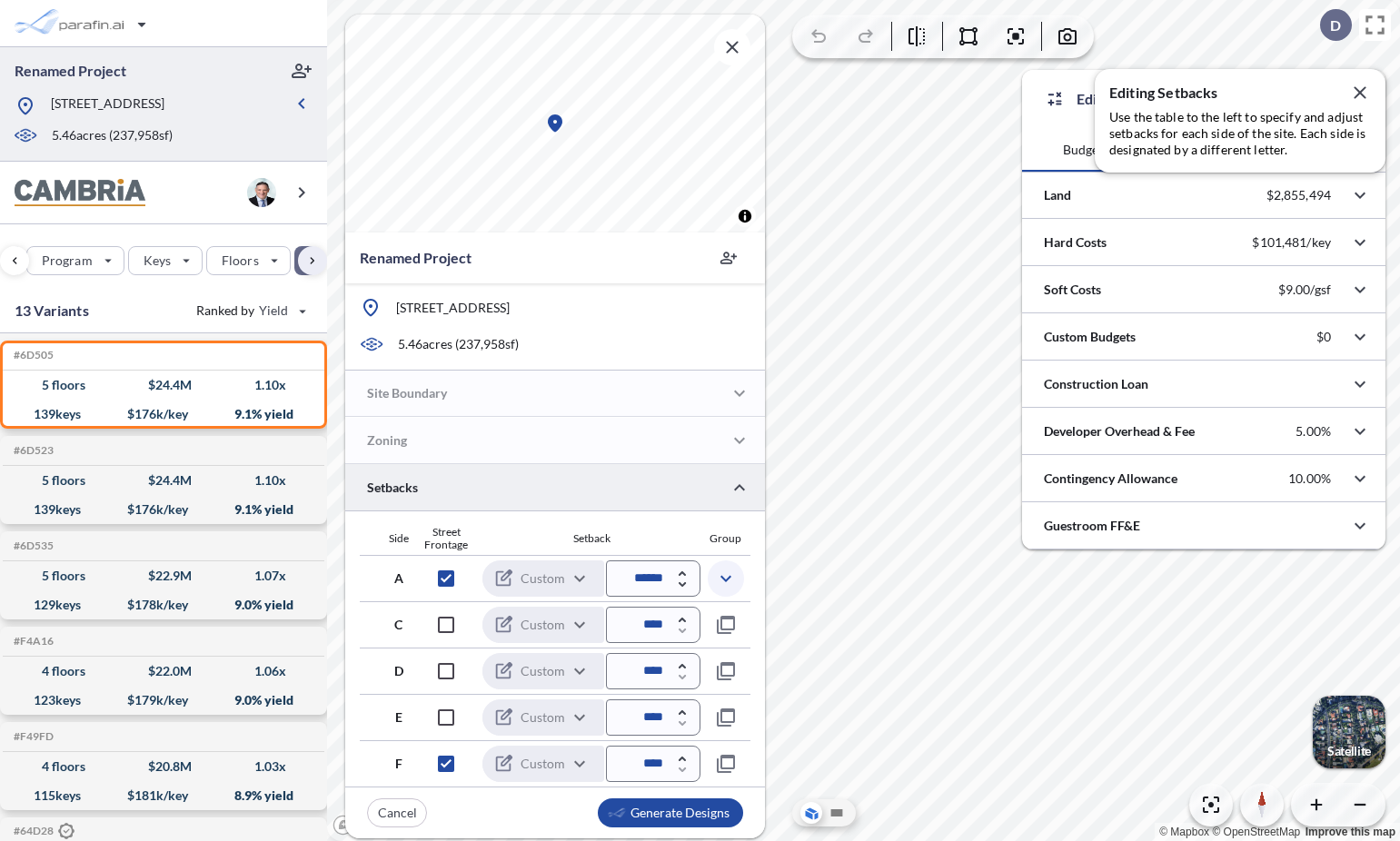
click at [724, 581] on icon "button" at bounding box center [725, 578] width 22 height 22
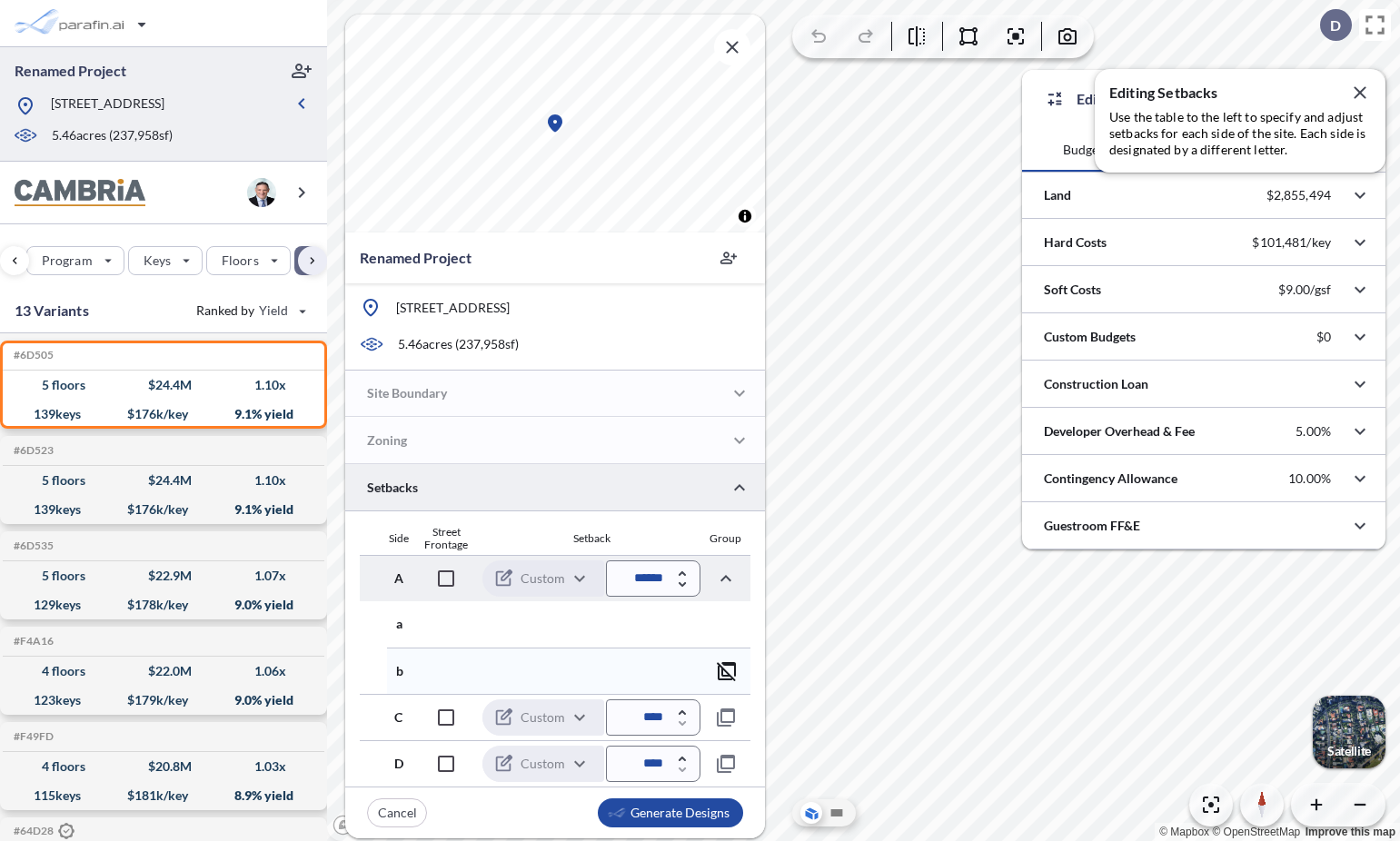
click at [722, 671] on icon "button" at bounding box center [726, 671] width 22 height 22
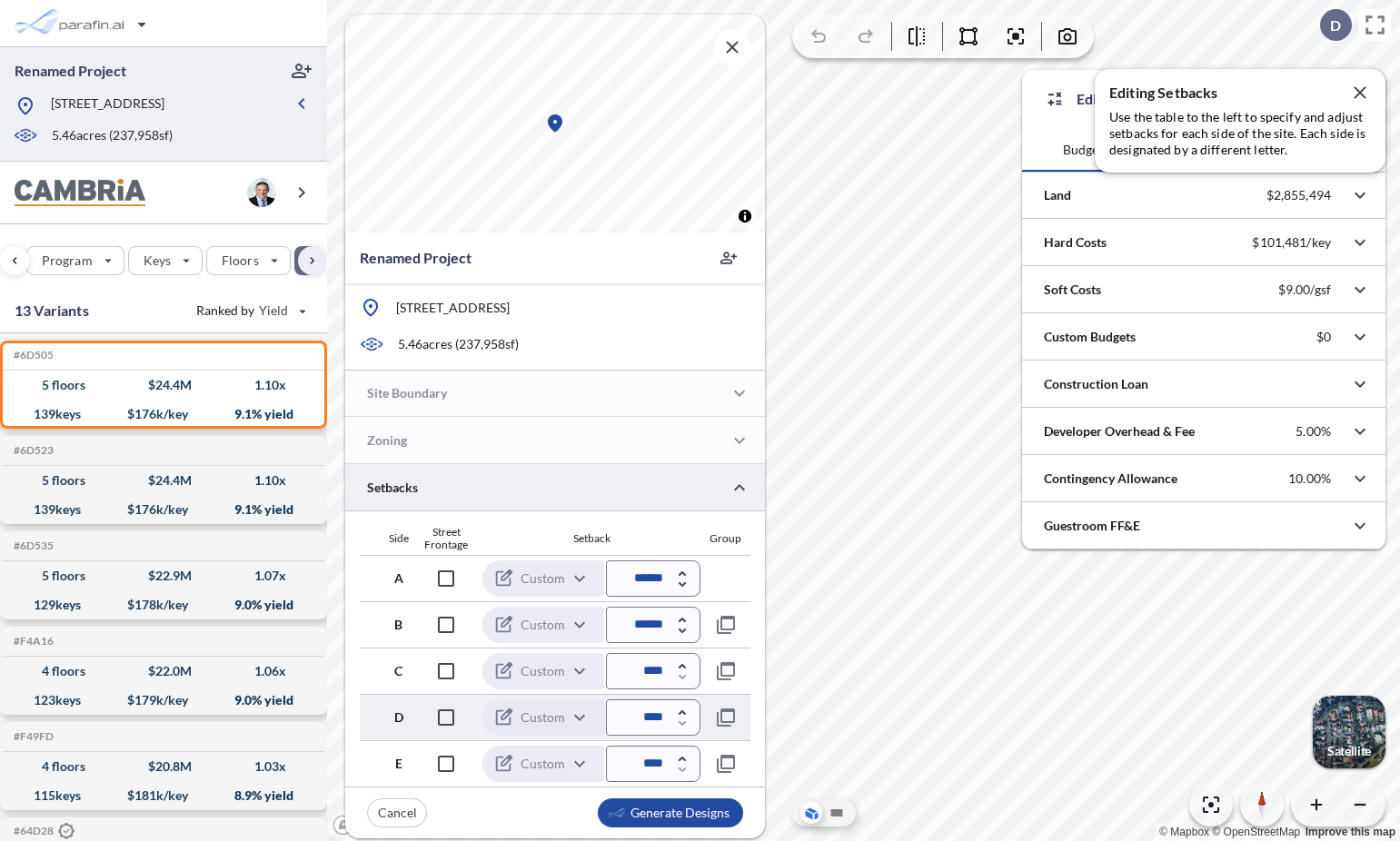
scroll to position [27, 0]
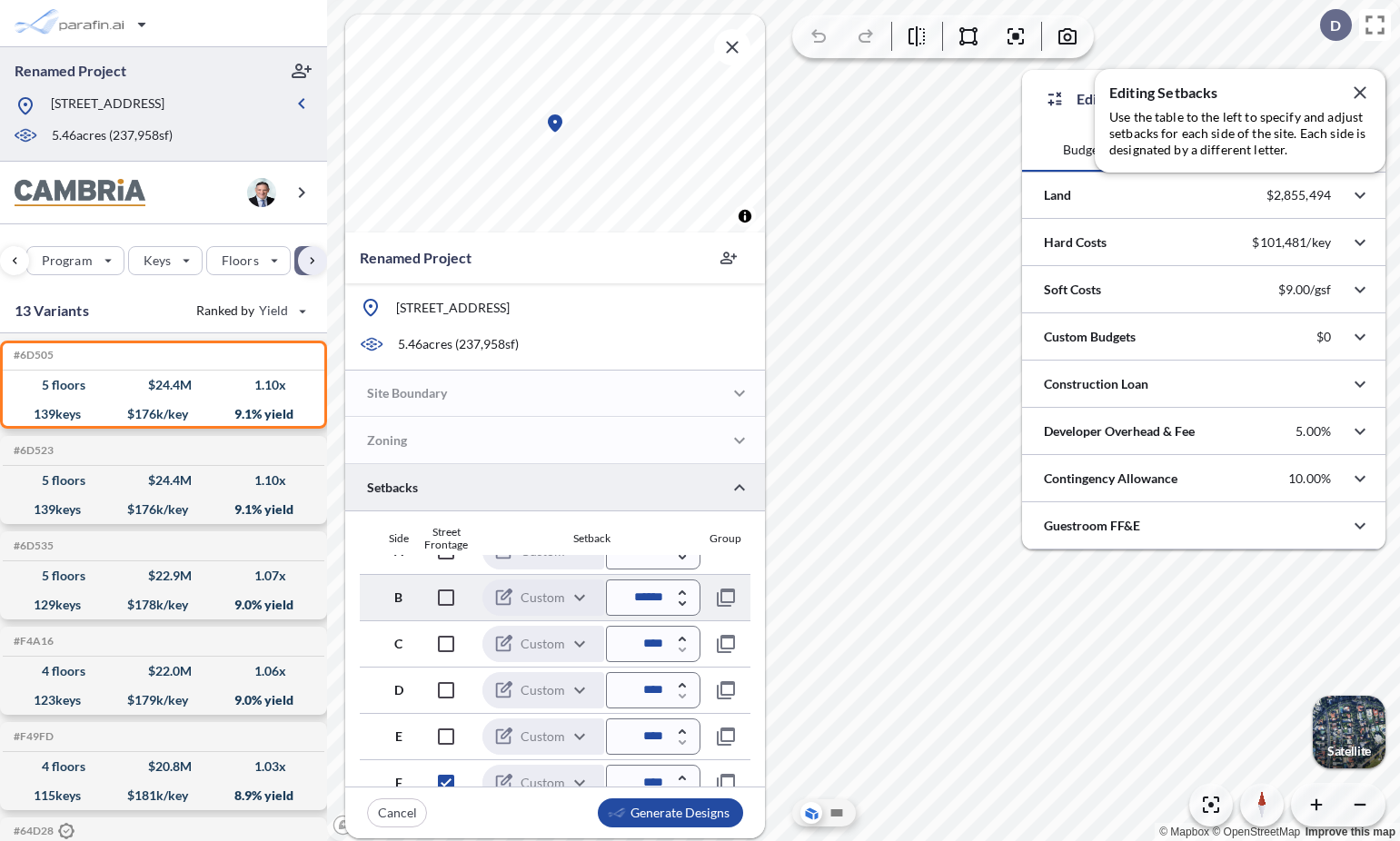
click at [557, 596] on p "Custom" at bounding box center [543, 597] width 45 height 18
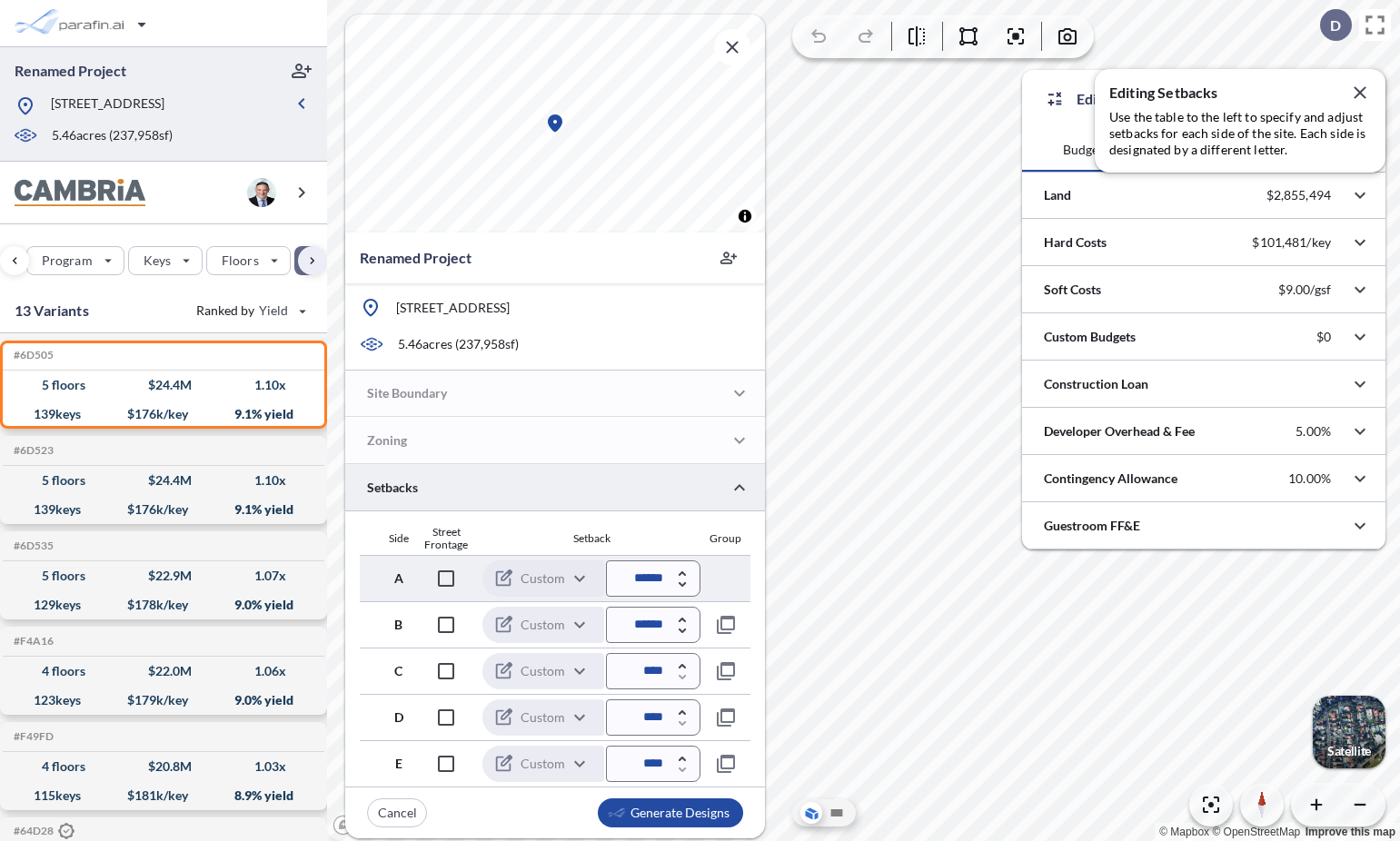
click at [562, 581] on p "Custom" at bounding box center [543, 578] width 45 height 18
click at [580, 579] on div "Custom" at bounding box center [543, 579] width 122 height 38
click at [500, 622] on icon at bounding box center [503, 624] width 16 height 16
click at [558, 628] on p "Custom" at bounding box center [543, 625] width 45 height 18
click at [1360, 92] on icon "button" at bounding box center [1359, 92] width 11 height 11
